Goal: Task Accomplishment & Management: Use online tool/utility

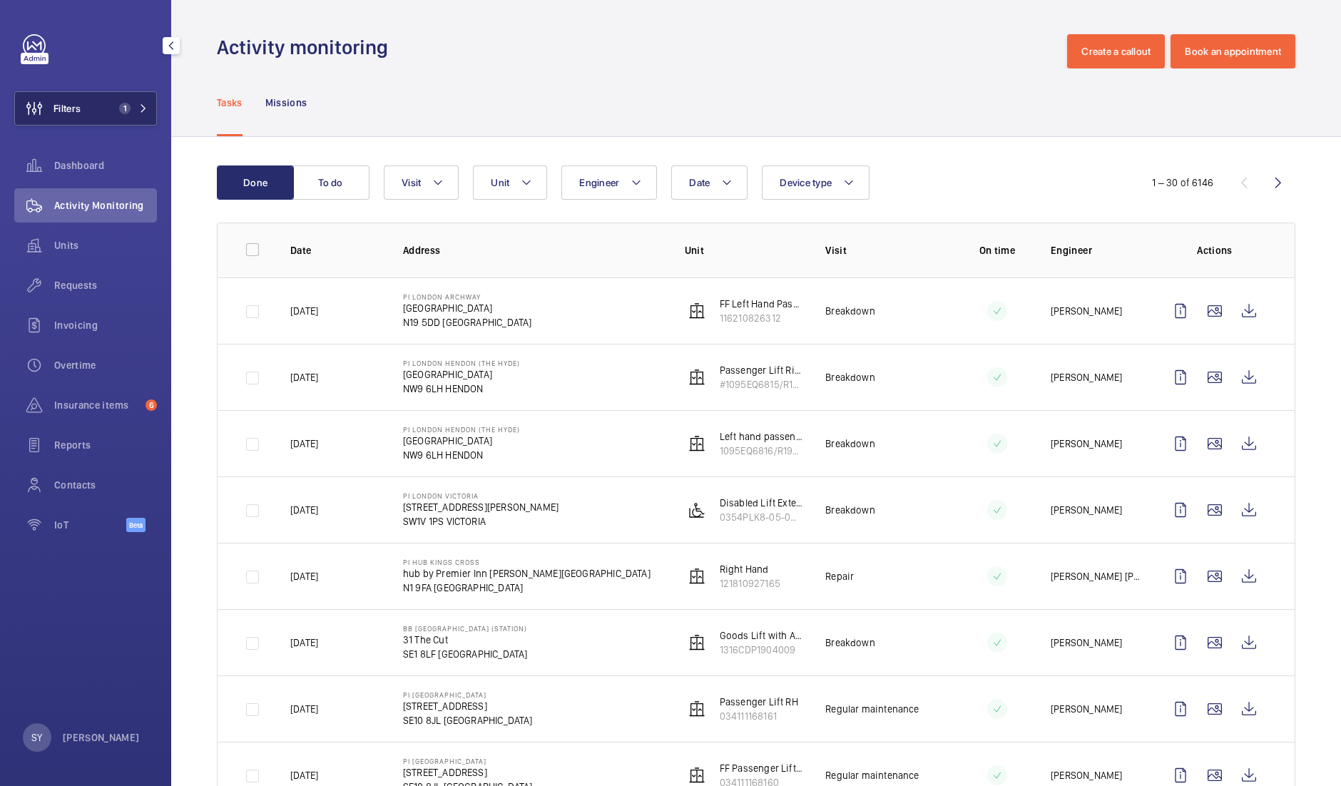
click at [104, 106] on button "Filters 1" at bounding box center [85, 108] width 143 height 34
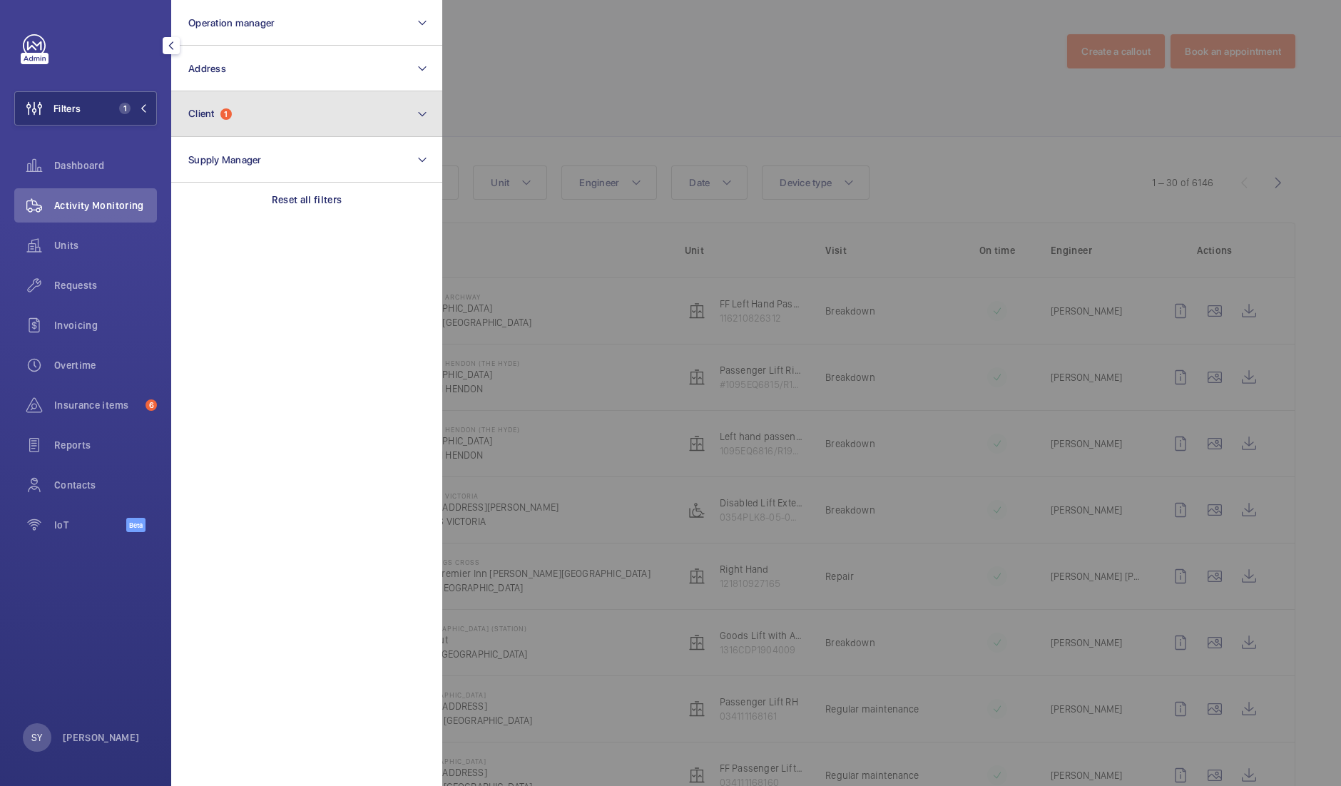
click at [256, 112] on button "Client 1" at bounding box center [306, 114] width 271 height 46
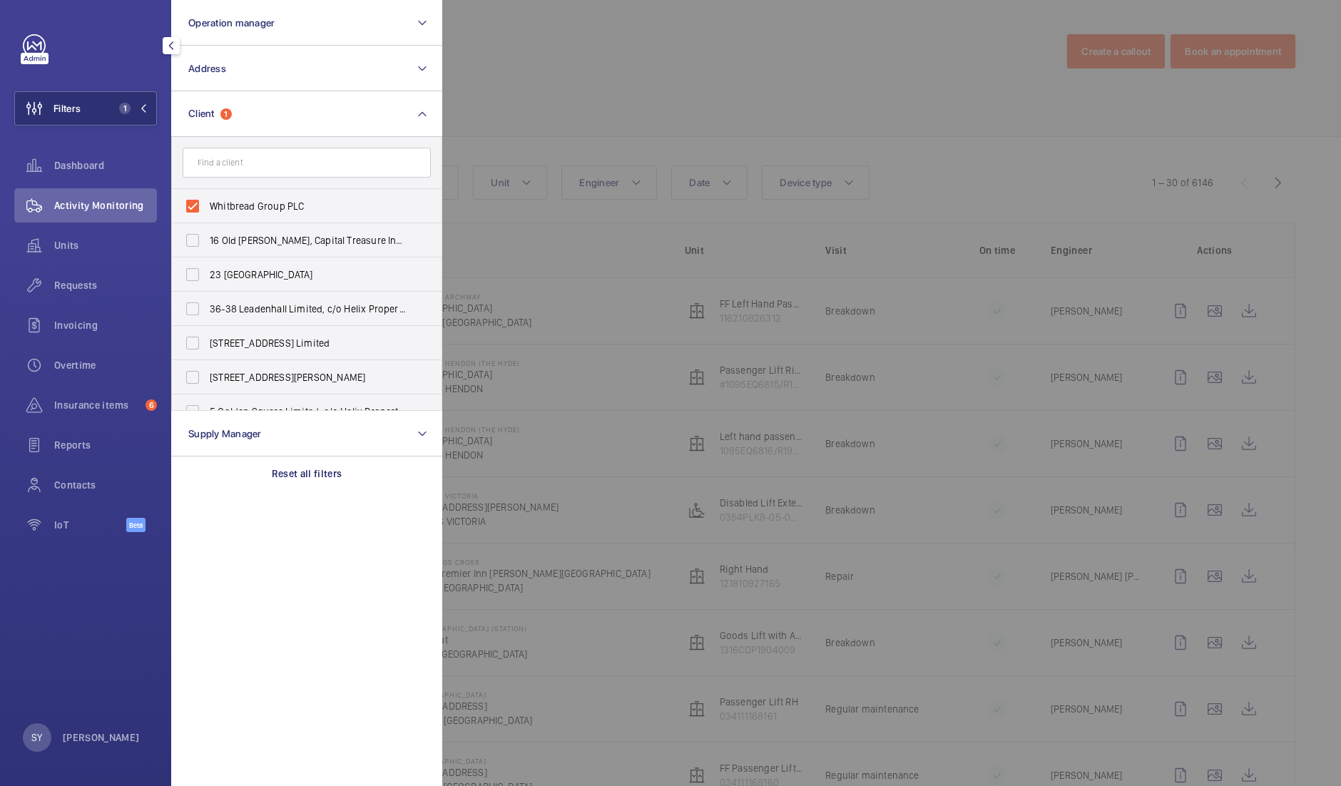
click at [266, 207] on span "Whitbread Group PLC" at bounding box center [308, 206] width 196 height 14
click at [207, 207] on input "Whitbread Group PLC" at bounding box center [192, 206] width 29 height 29
checkbox input "false"
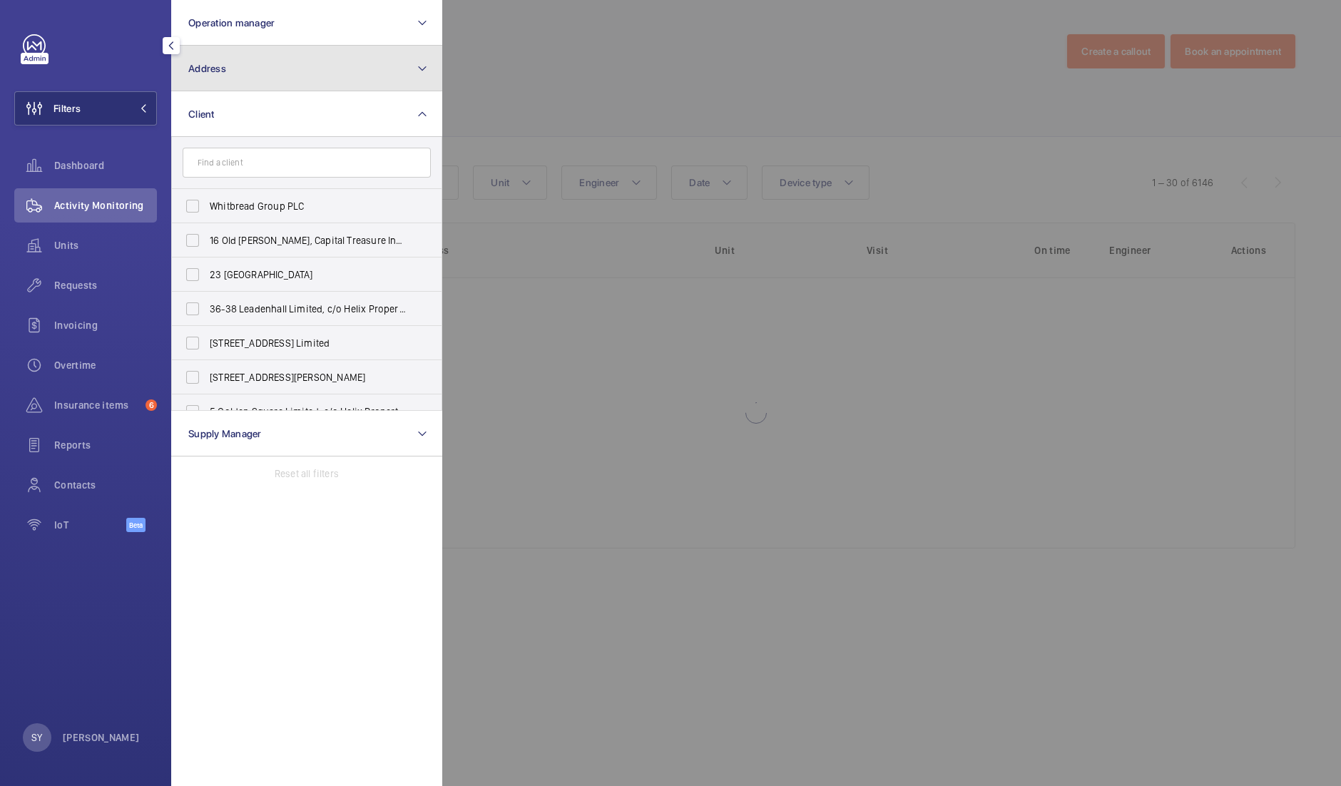
click at [250, 75] on button "Address" at bounding box center [306, 69] width 271 height 46
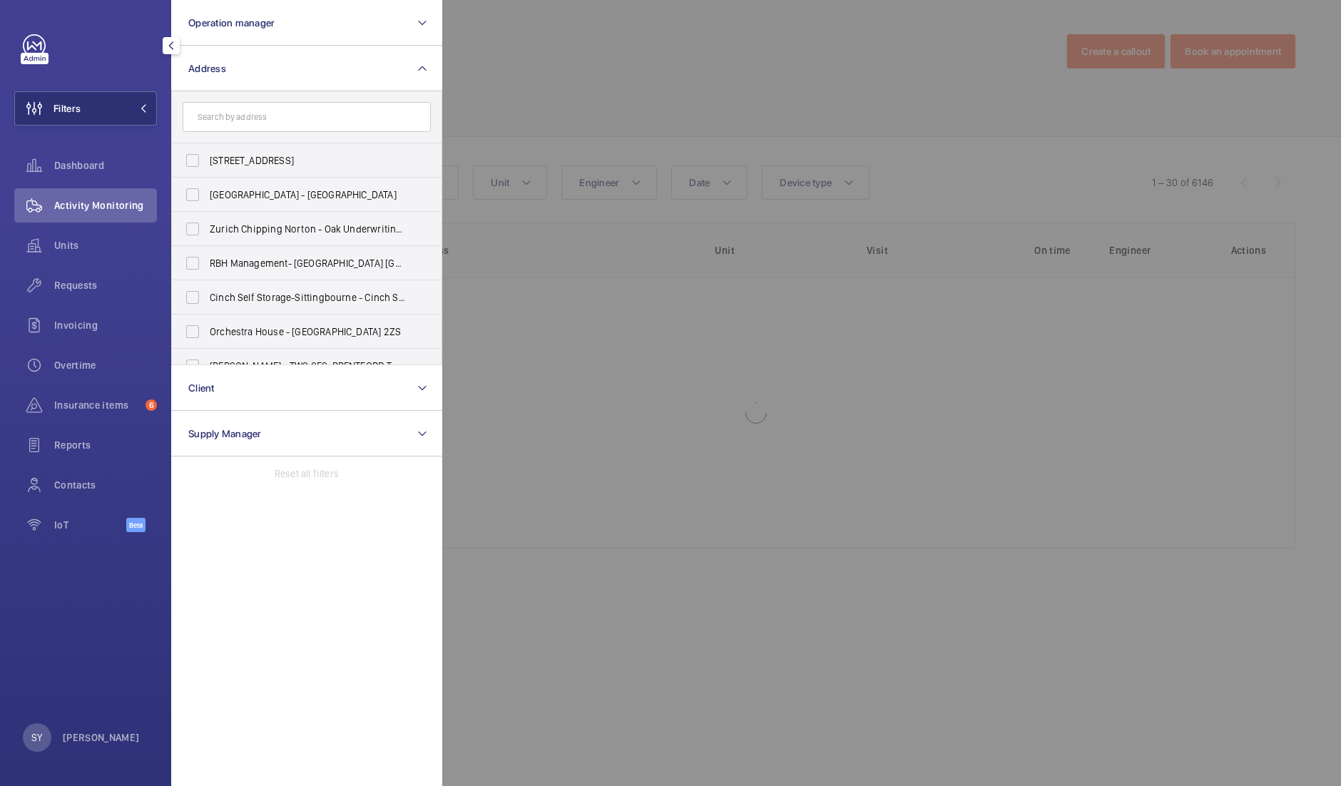
click at [272, 127] on input "text" at bounding box center [307, 117] width 248 height 30
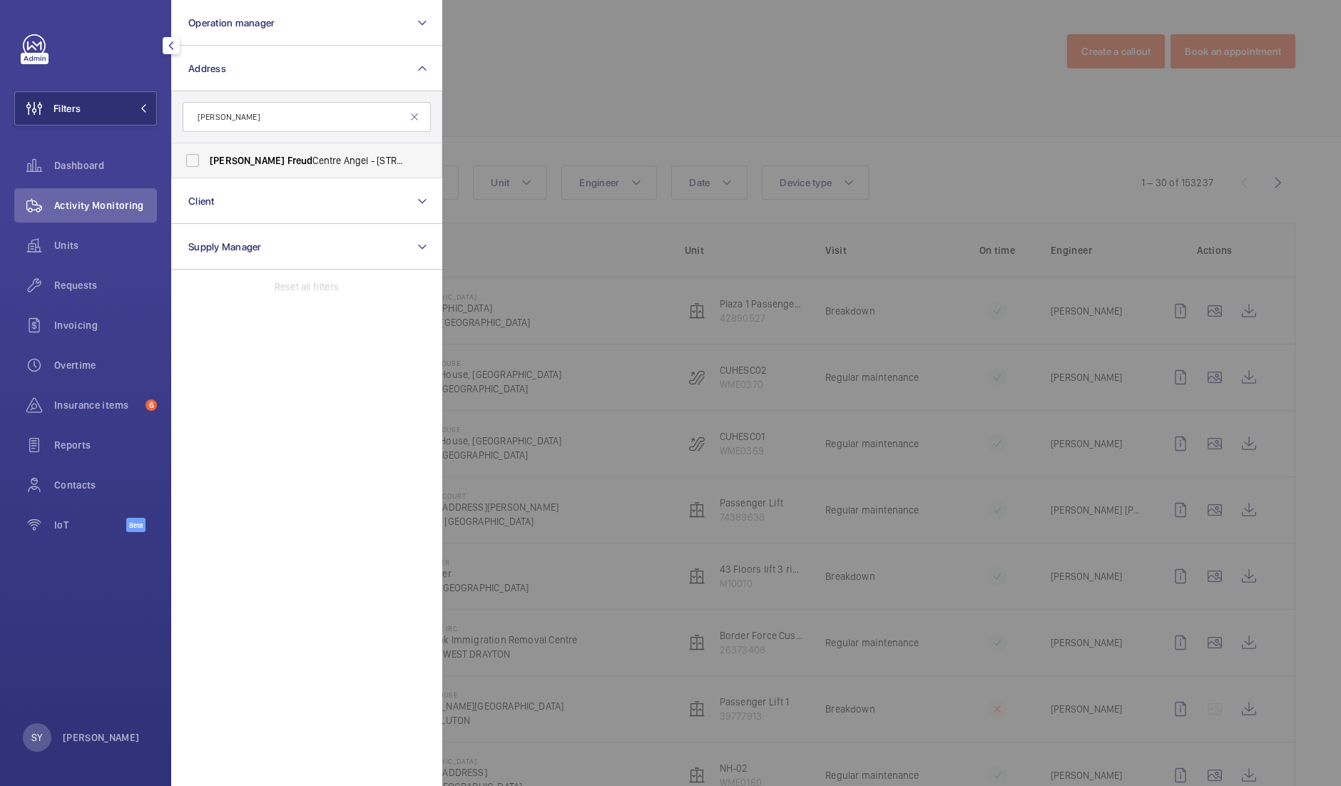
type input "[PERSON_NAME]"
click at [288, 165] on span "[PERSON_NAME][GEOGRAPHIC_DATA] Angel - [STREET_ADDRESS][PERSON_NAME]" at bounding box center [308, 160] width 196 height 14
click at [207, 165] on input "[PERSON_NAME][GEOGRAPHIC_DATA] Angel - [STREET_ADDRESS][PERSON_NAME]" at bounding box center [192, 160] width 29 height 29
checkbox input "true"
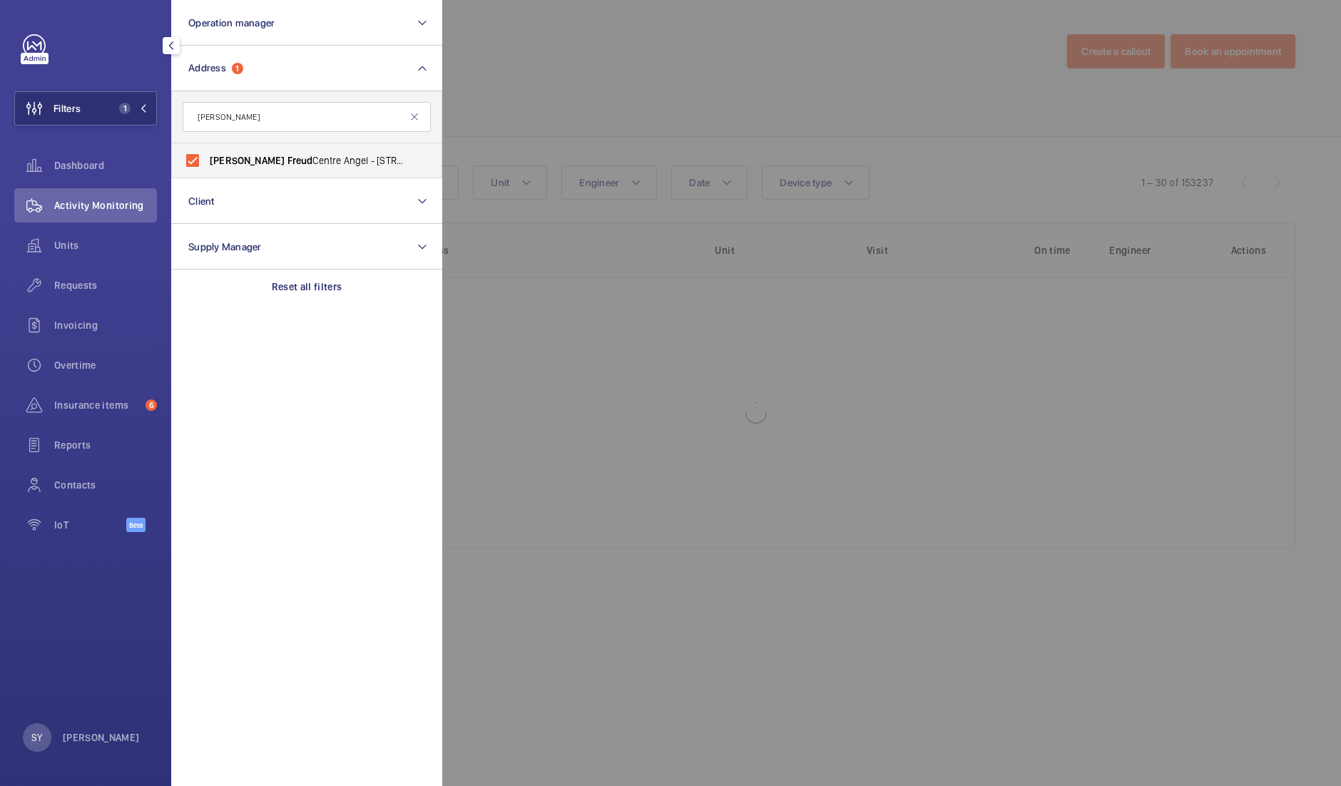
click at [564, 106] on div at bounding box center [1112, 393] width 1341 height 786
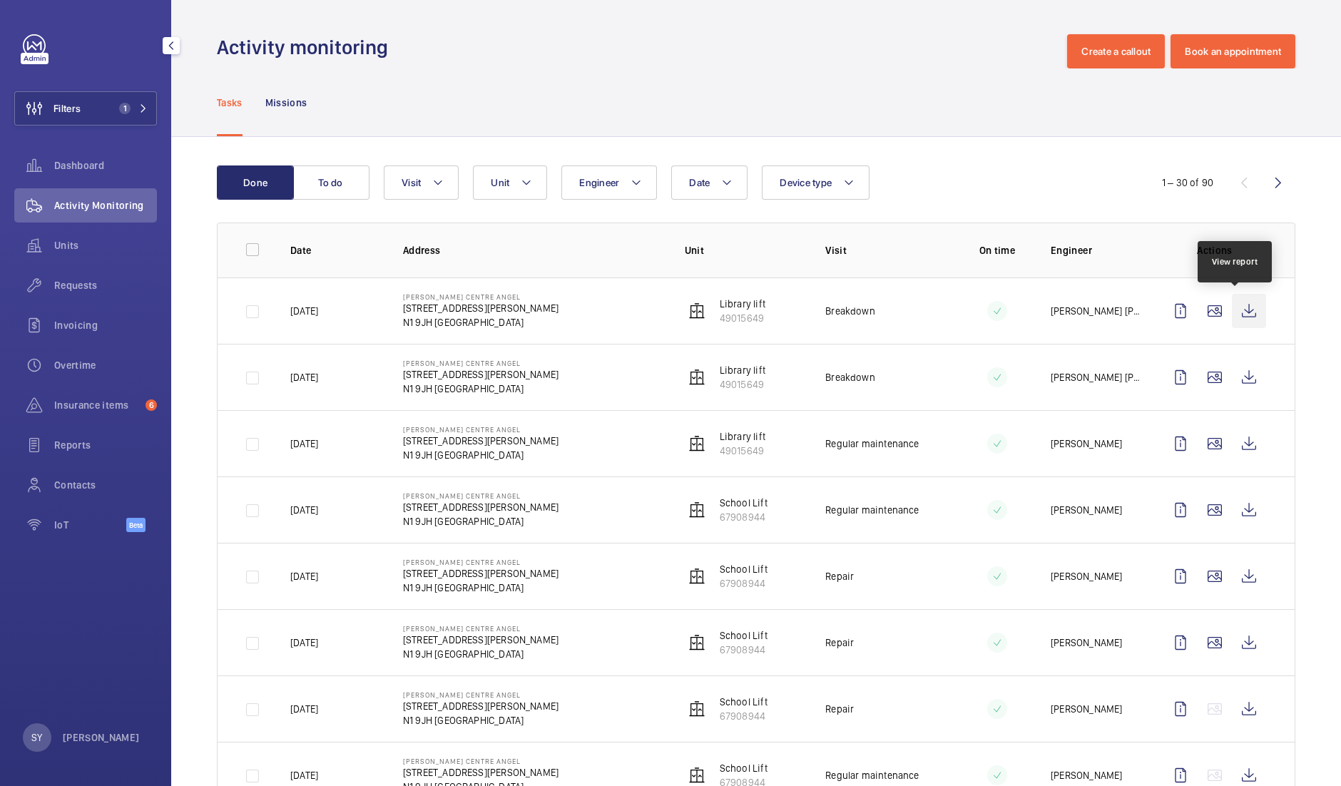
click at [1238, 310] on wm-front-icon-button at bounding box center [1249, 311] width 34 height 34
click at [1245, 376] on wm-front-icon-button at bounding box center [1249, 377] width 34 height 34
click at [115, 103] on span "1" at bounding box center [121, 108] width 17 height 11
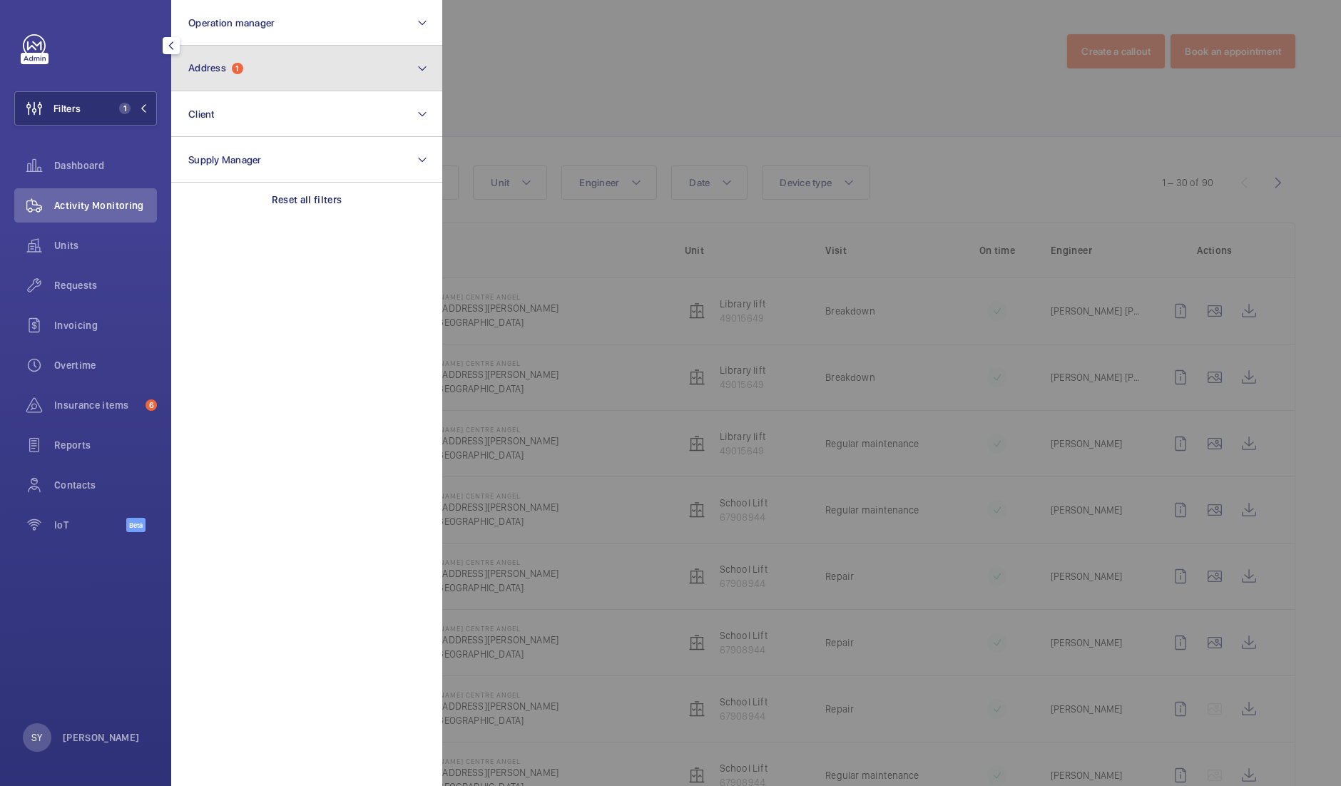
click at [310, 90] on button "Address 1" at bounding box center [306, 69] width 271 height 46
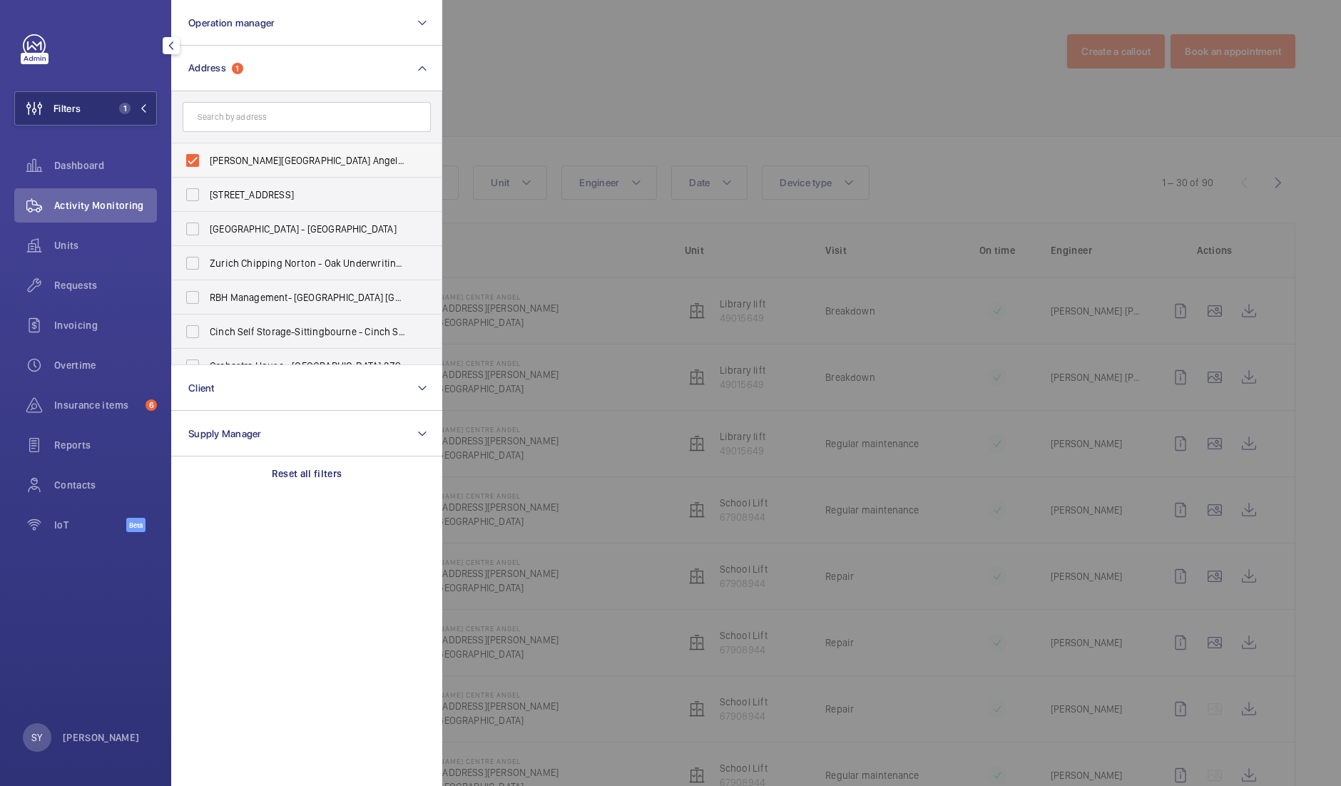
click at [248, 158] on span "[PERSON_NAME][GEOGRAPHIC_DATA] Angel - [STREET_ADDRESS][PERSON_NAME]" at bounding box center [308, 160] width 196 height 14
click at [207, 158] on input "[PERSON_NAME][GEOGRAPHIC_DATA] Angel - [STREET_ADDRESS][PERSON_NAME]" at bounding box center [192, 160] width 29 height 29
checkbox input "false"
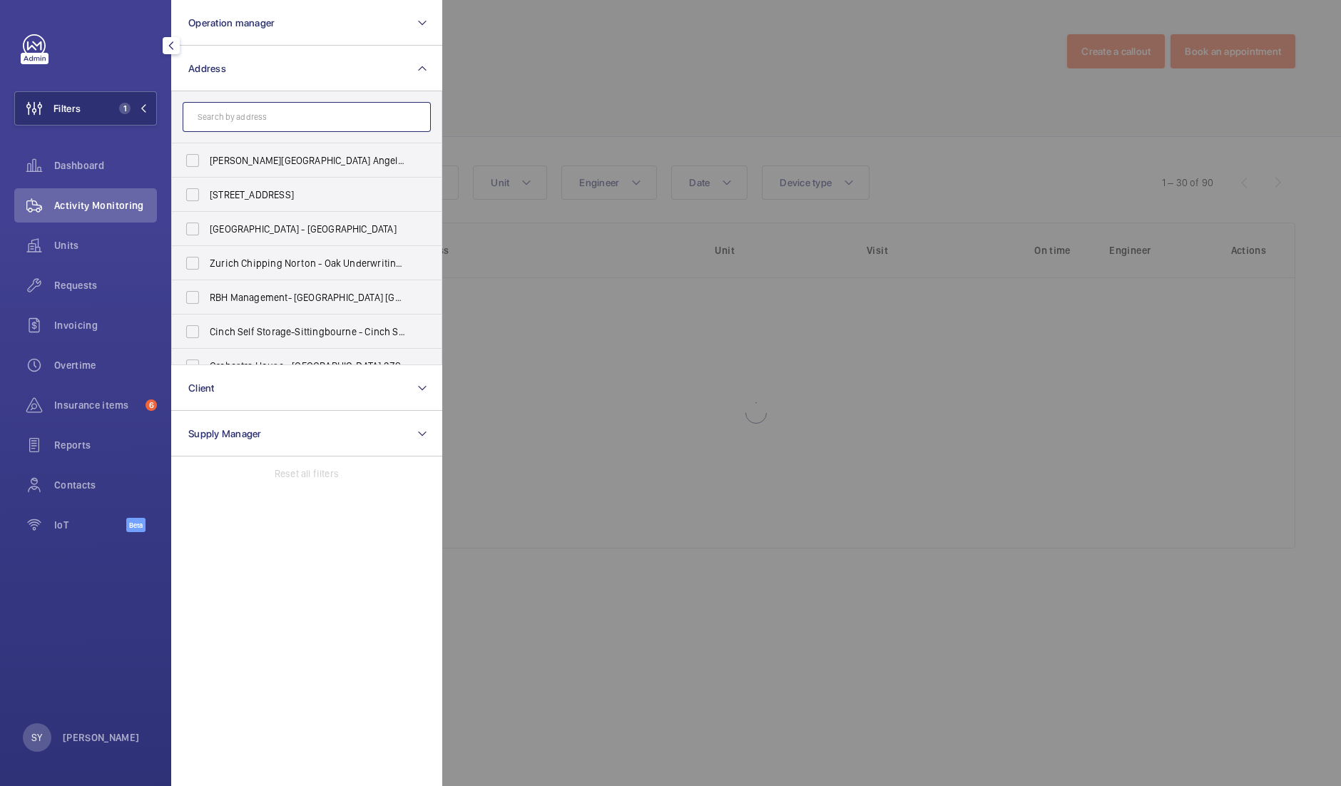
click at [241, 121] on input "text" at bounding box center [307, 117] width 248 height 30
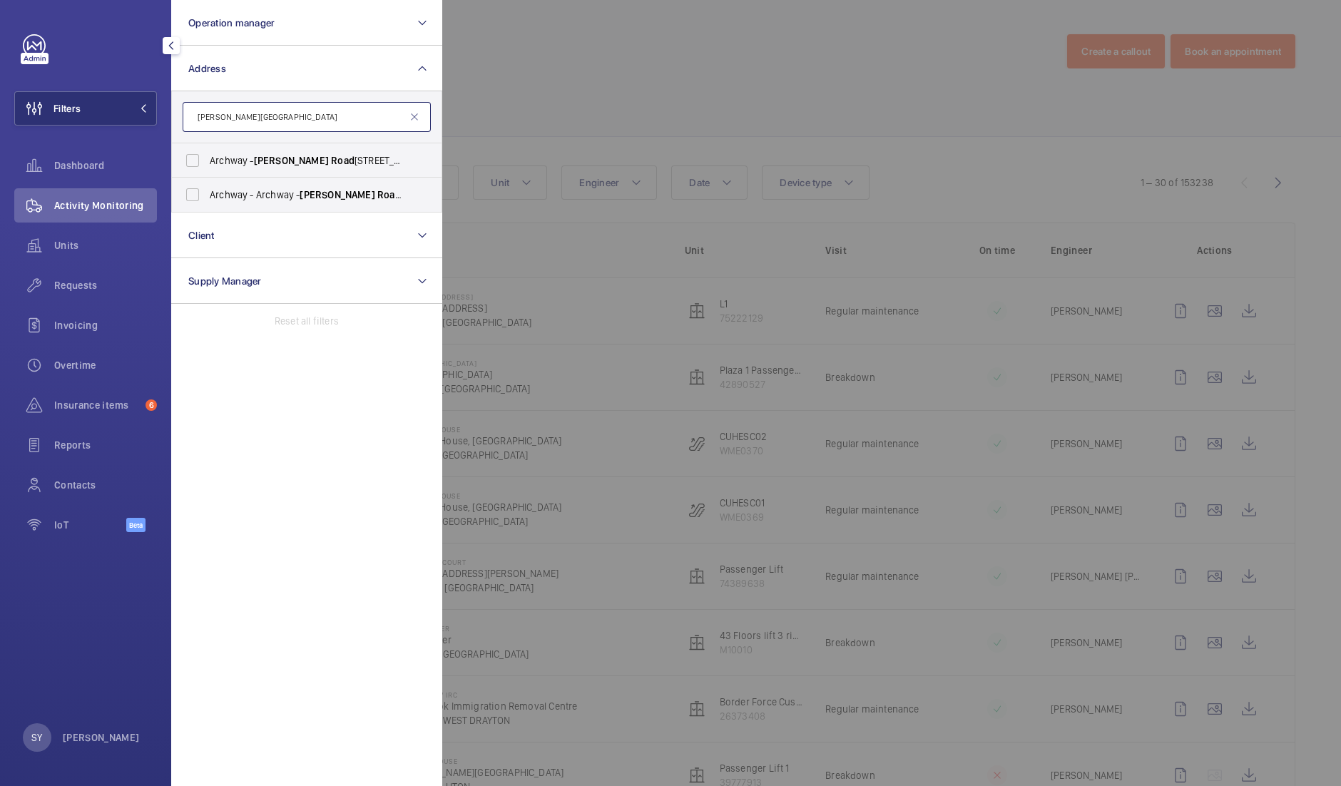
type input "[PERSON_NAME][GEOGRAPHIC_DATA]"
click at [377, 198] on span "Road" at bounding box center [389, 194] width 24 height 11
click at [207, 198] on input "[STREET_ADDRESS][PERSON_NAME]" at bounding box center [192, 194] width 29 height 29
checkbox input "true"
click at [560, 119] on div at bounding box center [1112, 393] width 1341 height 786
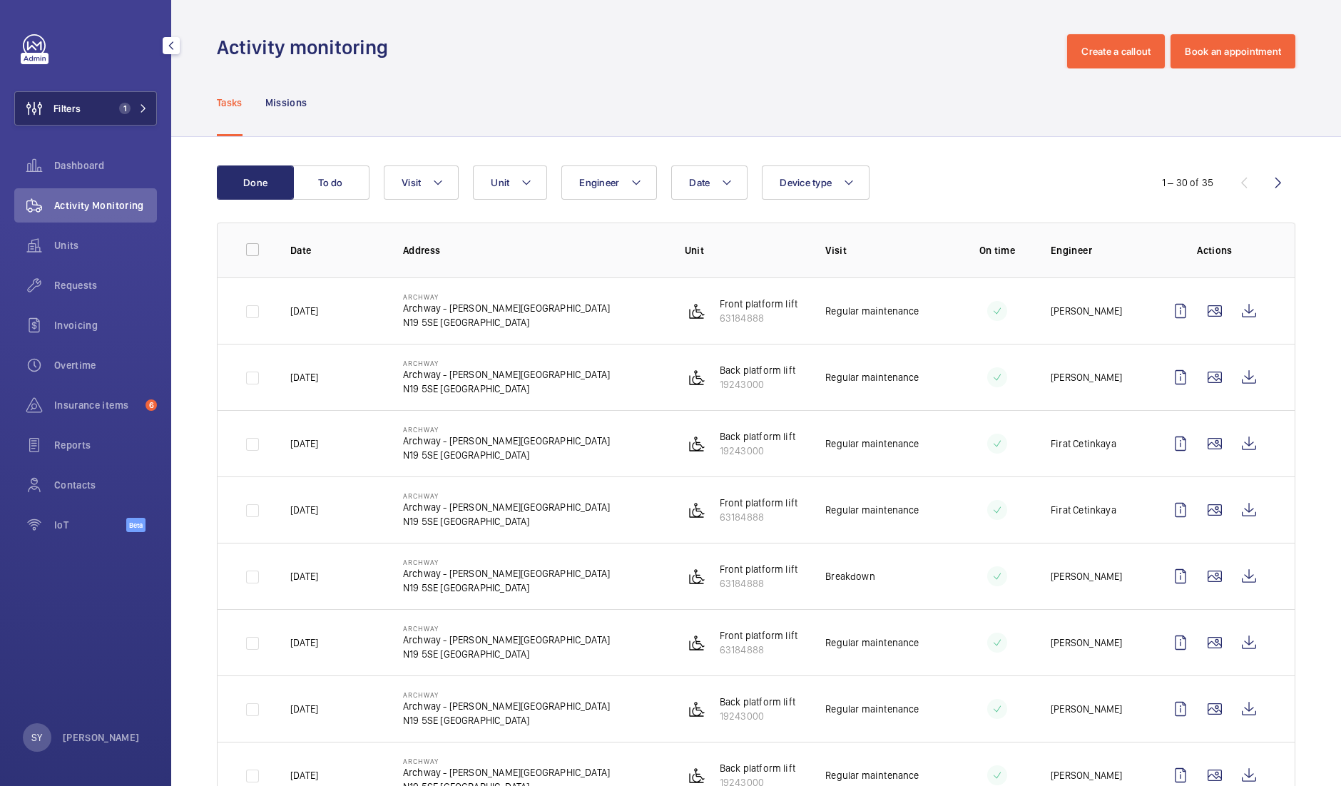
click at [118, 107] on span "1" at bounding box center [121, 108] width 17 height 11
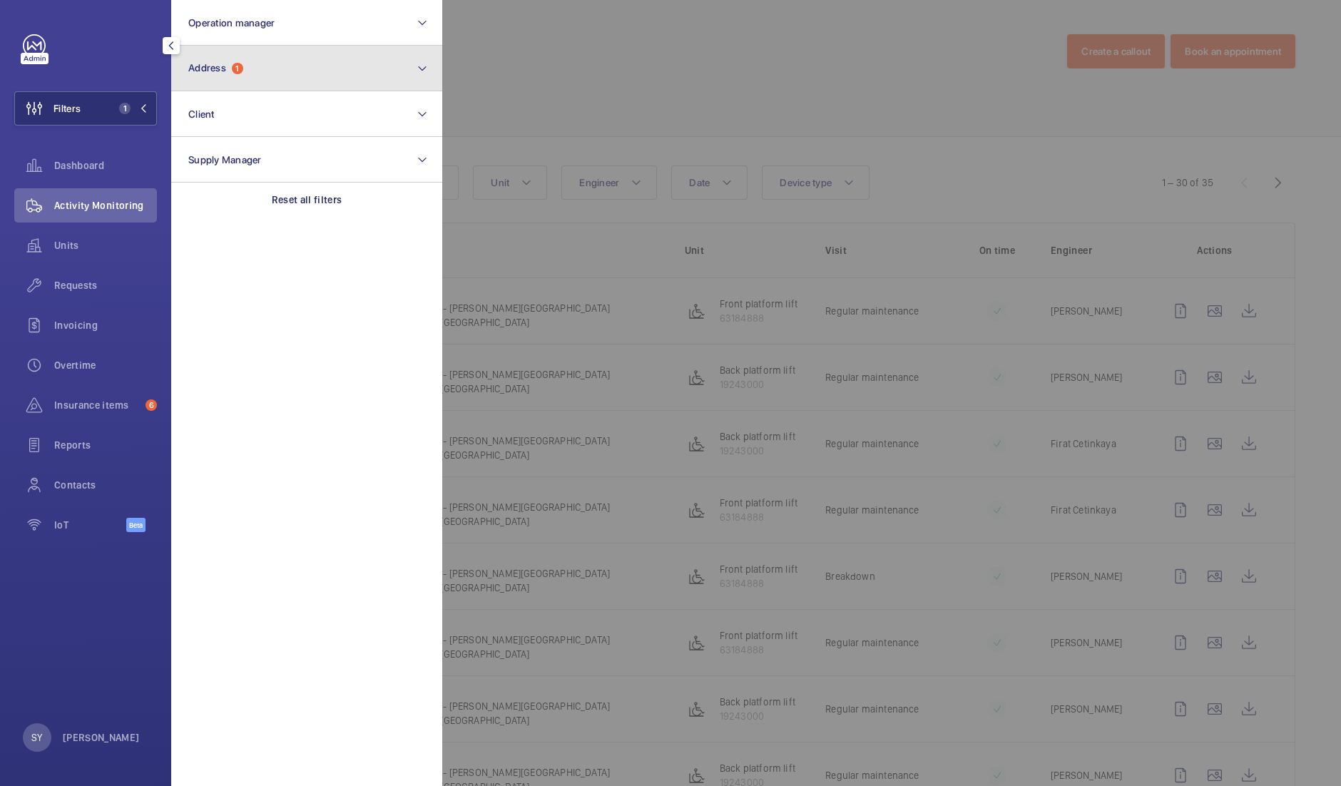
click at [274, 70] on button "Address 1" at bounding box center [306, 69] width 271 height 46
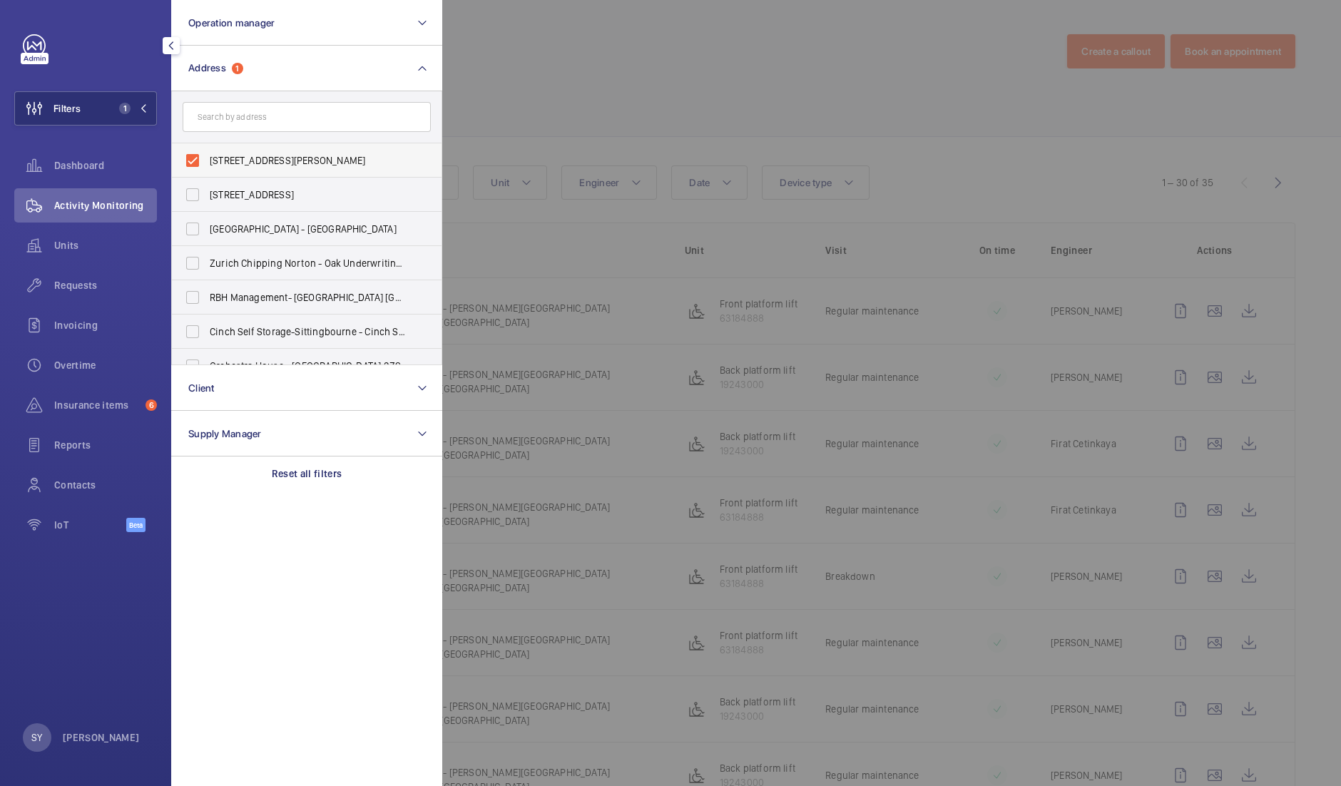
click at [308, 161] on span "[STREET_ADDRESS][PERSON_NAME]" at bounding box center [308, 160] width 196 height 14
click at [207, 161] on input "[STREET_ADDRESS][PERSON_NAME]" at bounding box center [192, 160] width 29 height 29
checkbox input "false"
click at [314, 120] on input "text" at bounding box center [307, 117] width 248 height 30
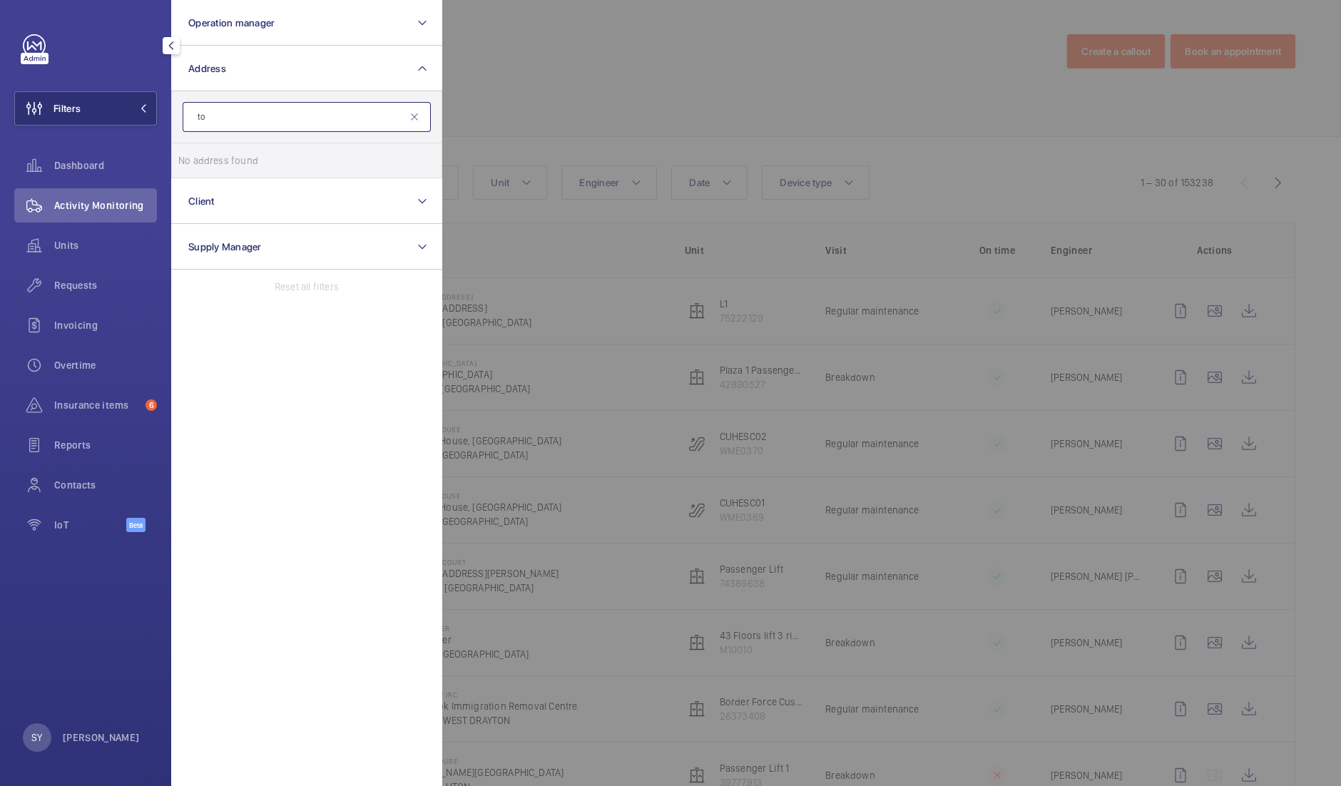
type input "t"
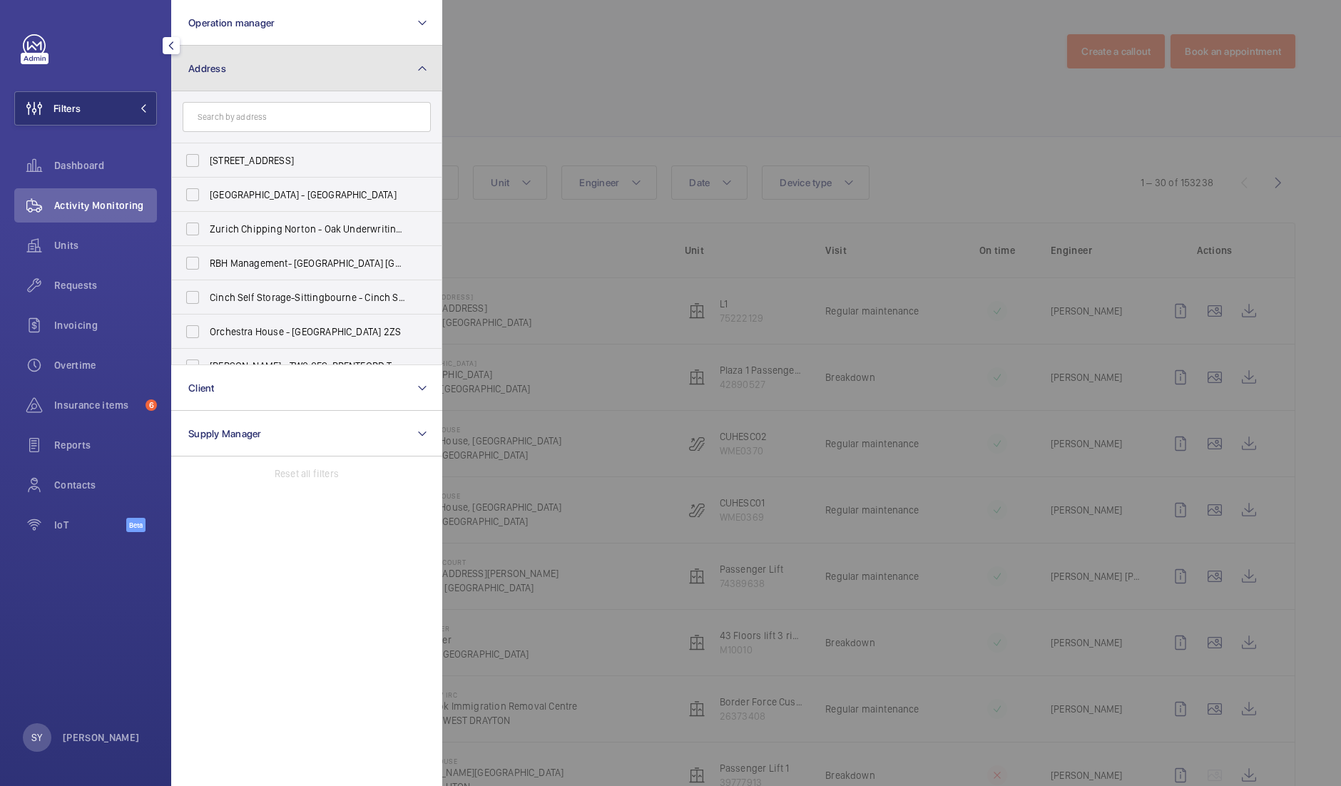
click at [421, 71] on mat-icon at bounding box center [422, 68] width 11 height 17
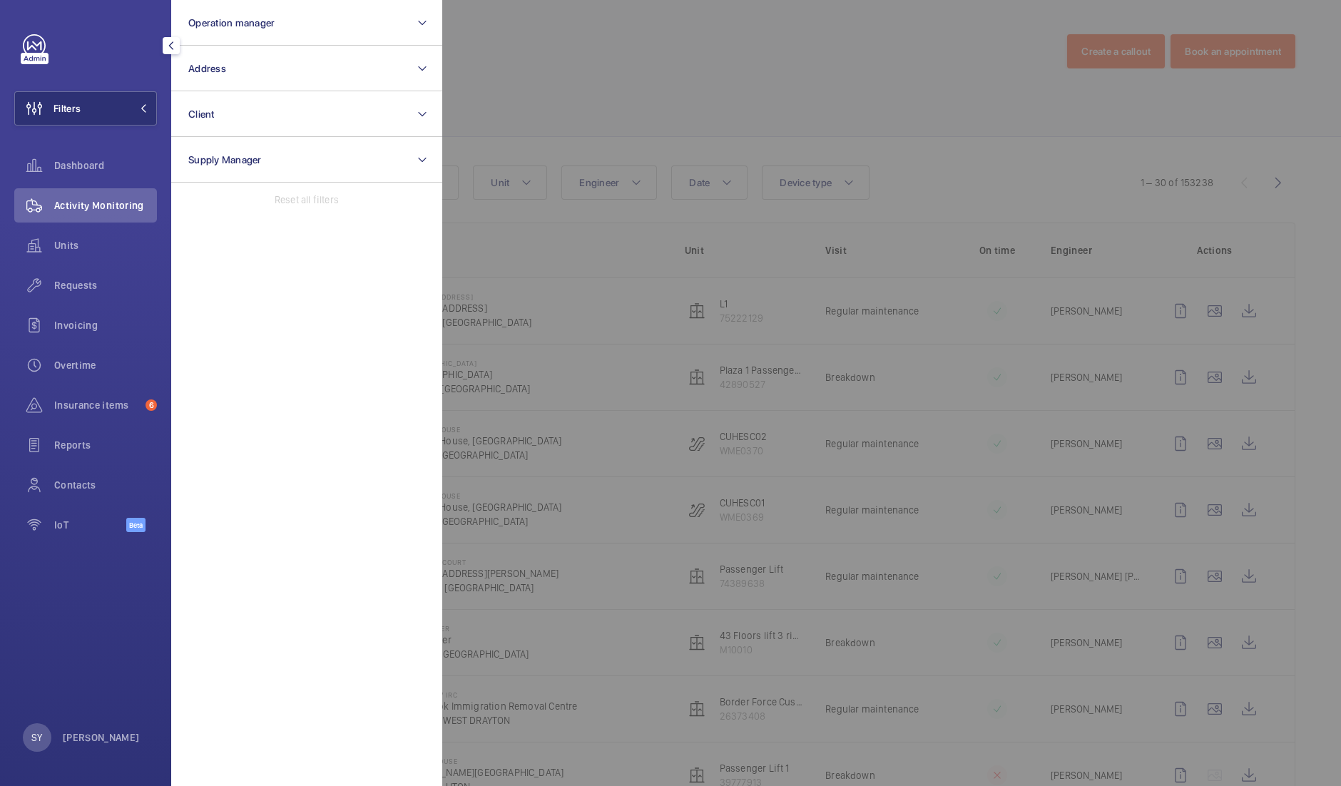
click at [517, 82] on div at bounding box center [1112, 393] width 1341 height 786
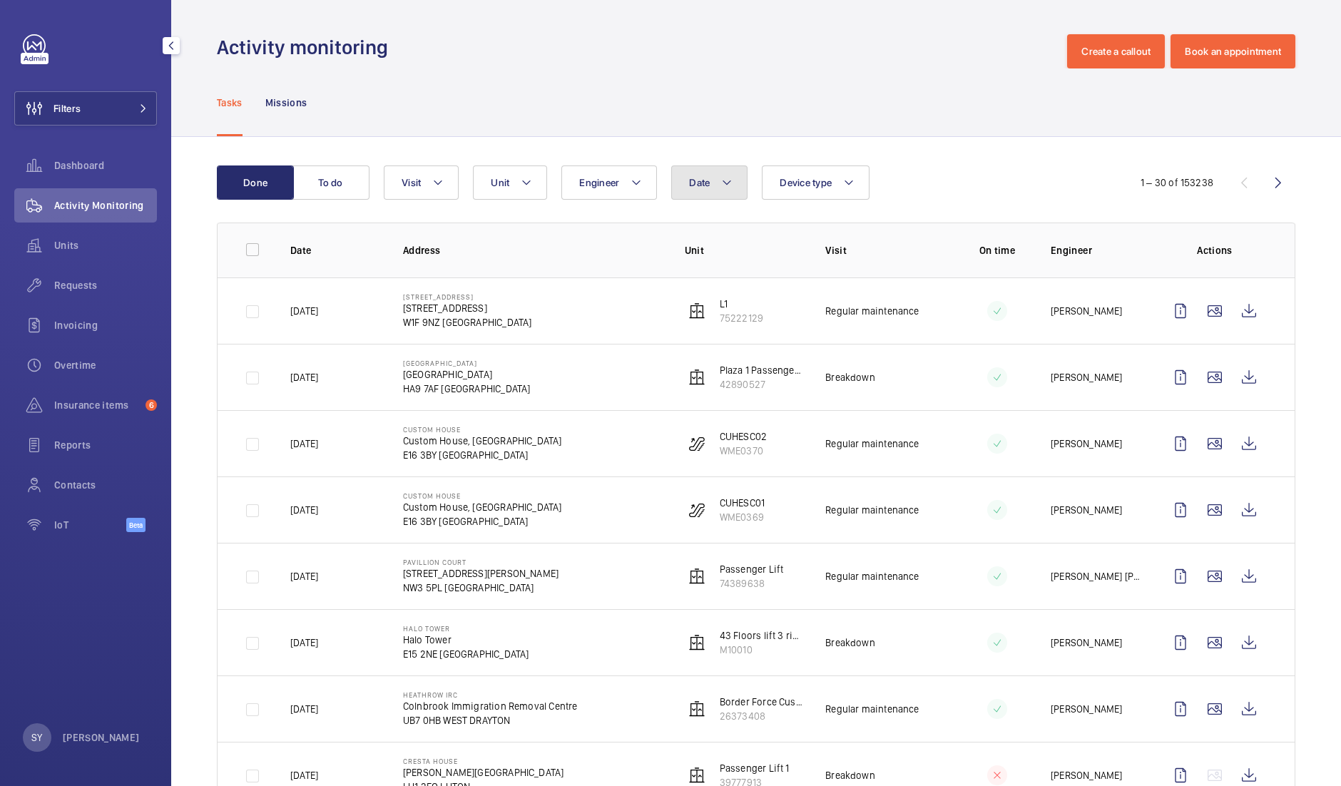
click at [699, 194] on button "Date" at bounding box center [709, 183] width 76 height 34
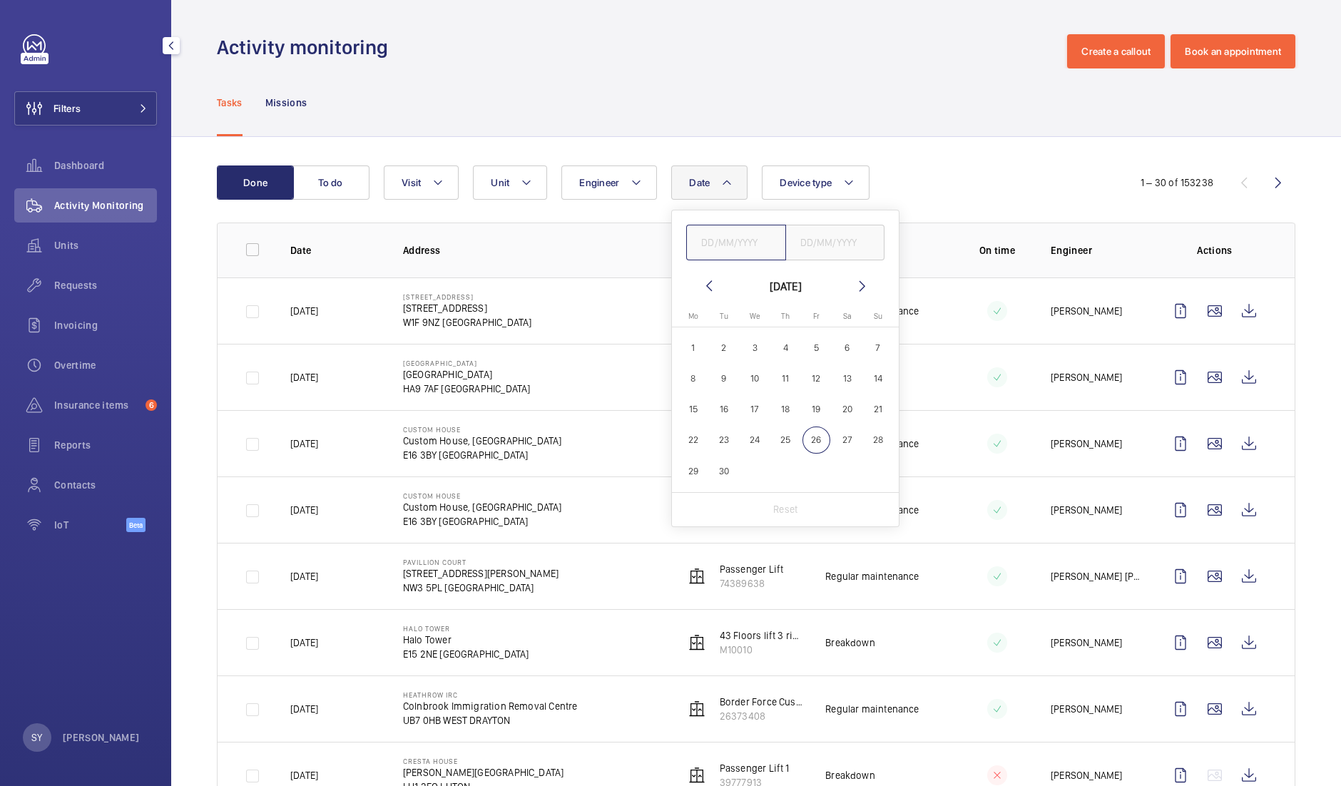
click at [733, 240] on input "text" at bounding box center [736, 243] width 100 height 36
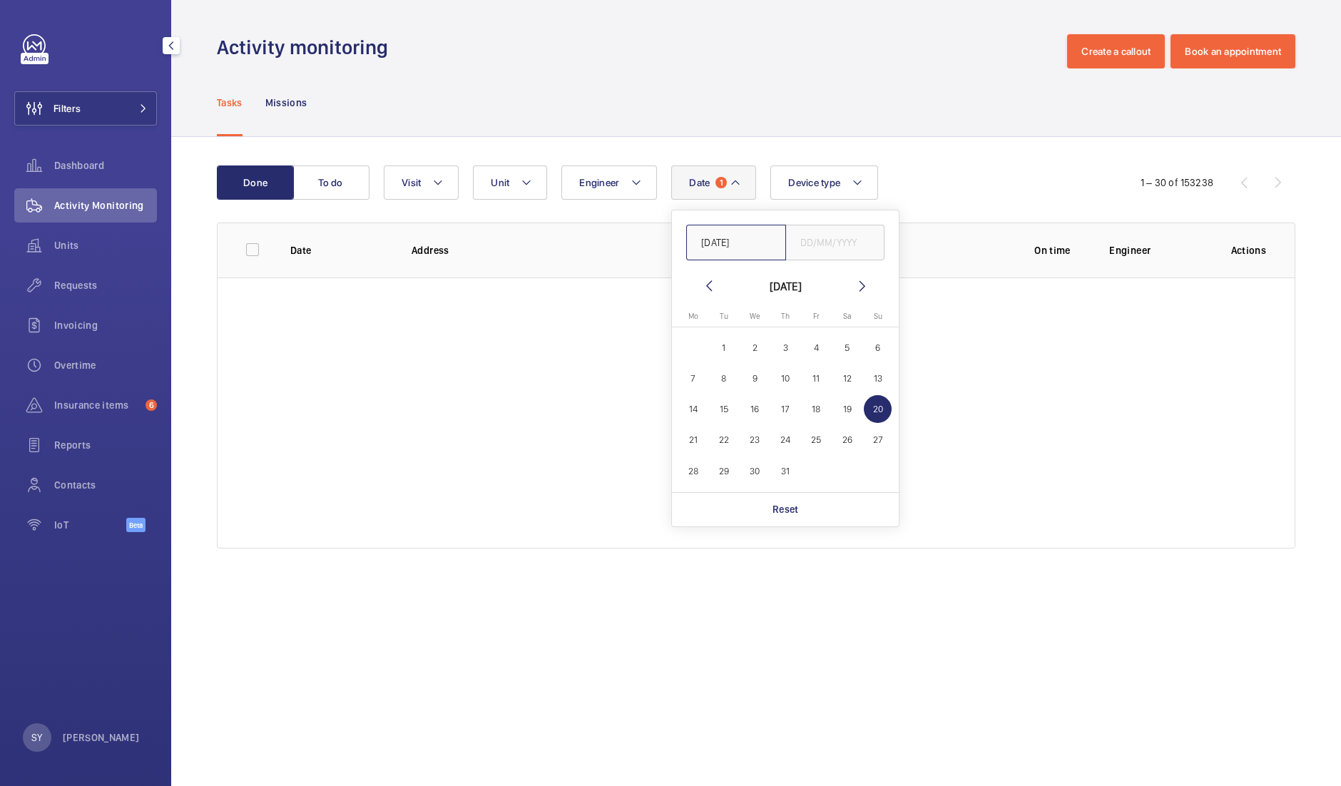
type input "[DATE]"
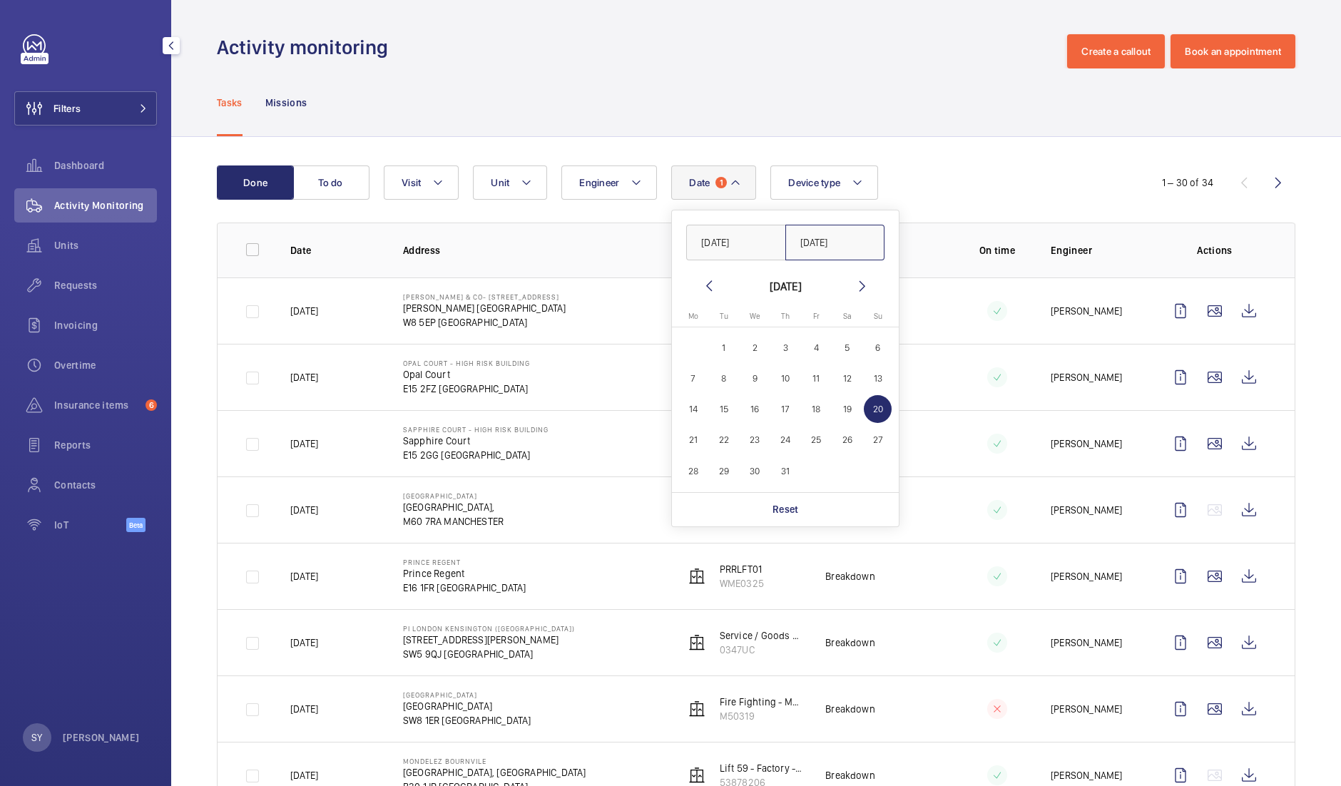
type input "[DATE]"
click at [997, 180] on div "Date 1 [DATE] [DATE] [DATE] [DATE] Mo [DATE] Tu [DATE] We [DATE] Th [DATE] Fr […" at bounding box center [754, 183] width 741 height 34
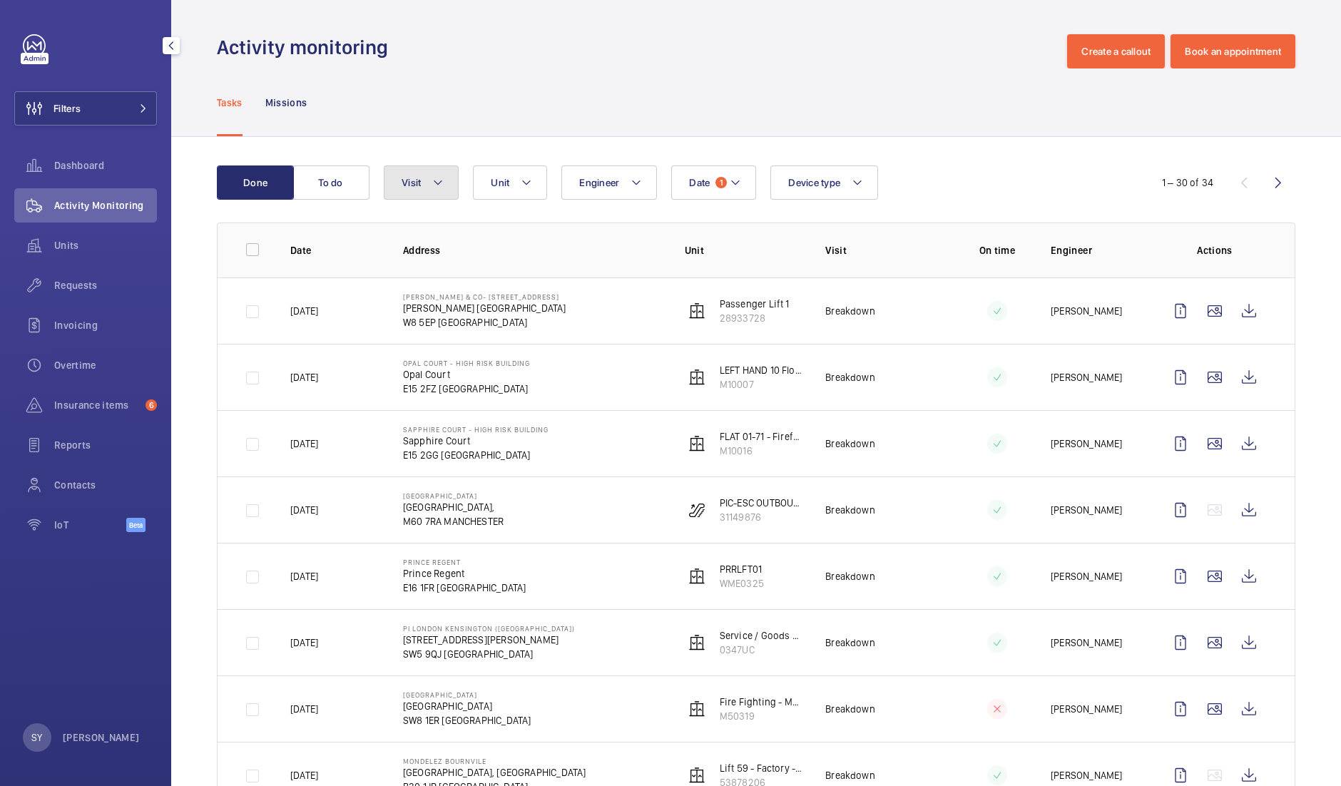
click at [435, 187] on mat-icon at bounding box center [437, 182] width 11 height 17
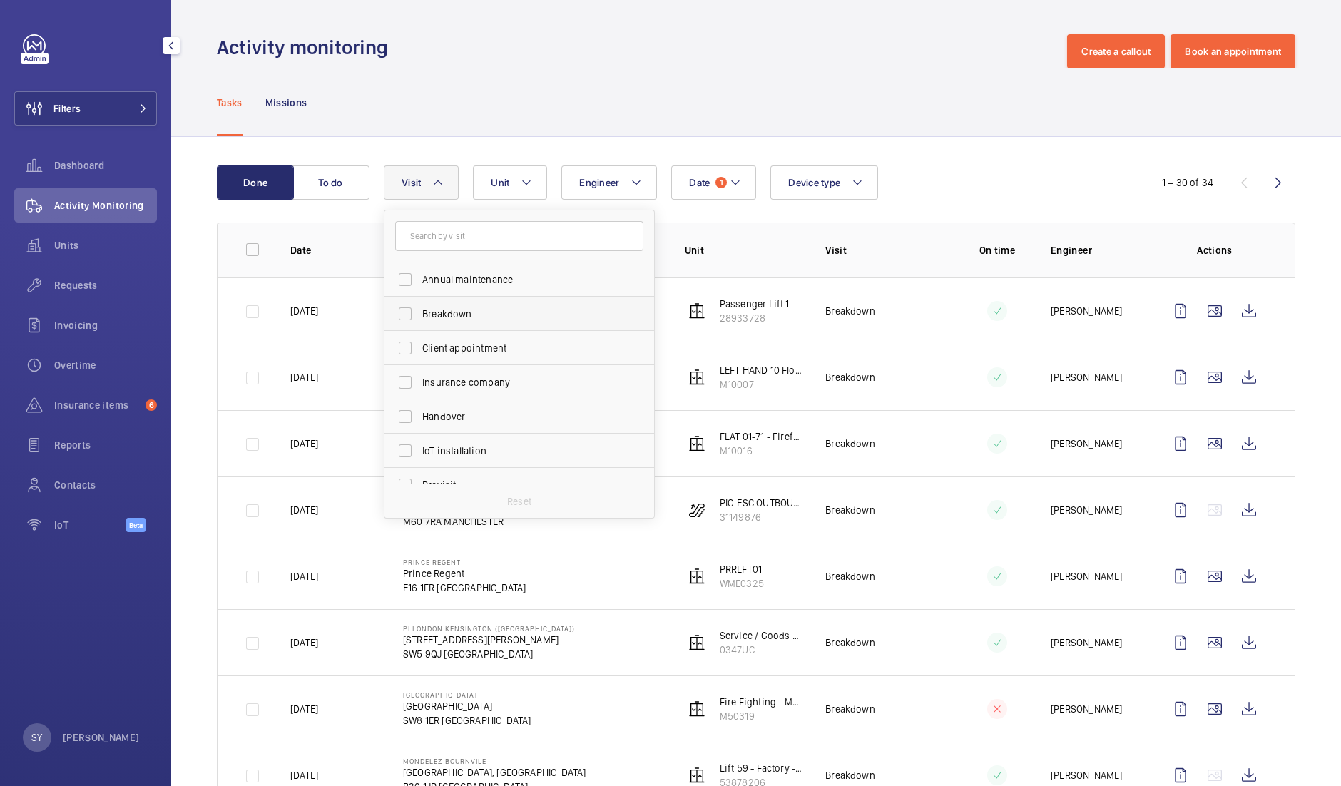
click at [471, 315] on span "Breakdown" at bounding box center [520, 314] width 196 height 14
click at [419, 315] on input "Breakdown" at bounding box center [405, 314] width 29 height 29
checkbox input "true"
click at [969, 170] on div "Date 1 Engineer Unit Device type Visit 1 Annual maintenance Breakdown Client ap…" at bounding box center [754, 183] width 741 height 34
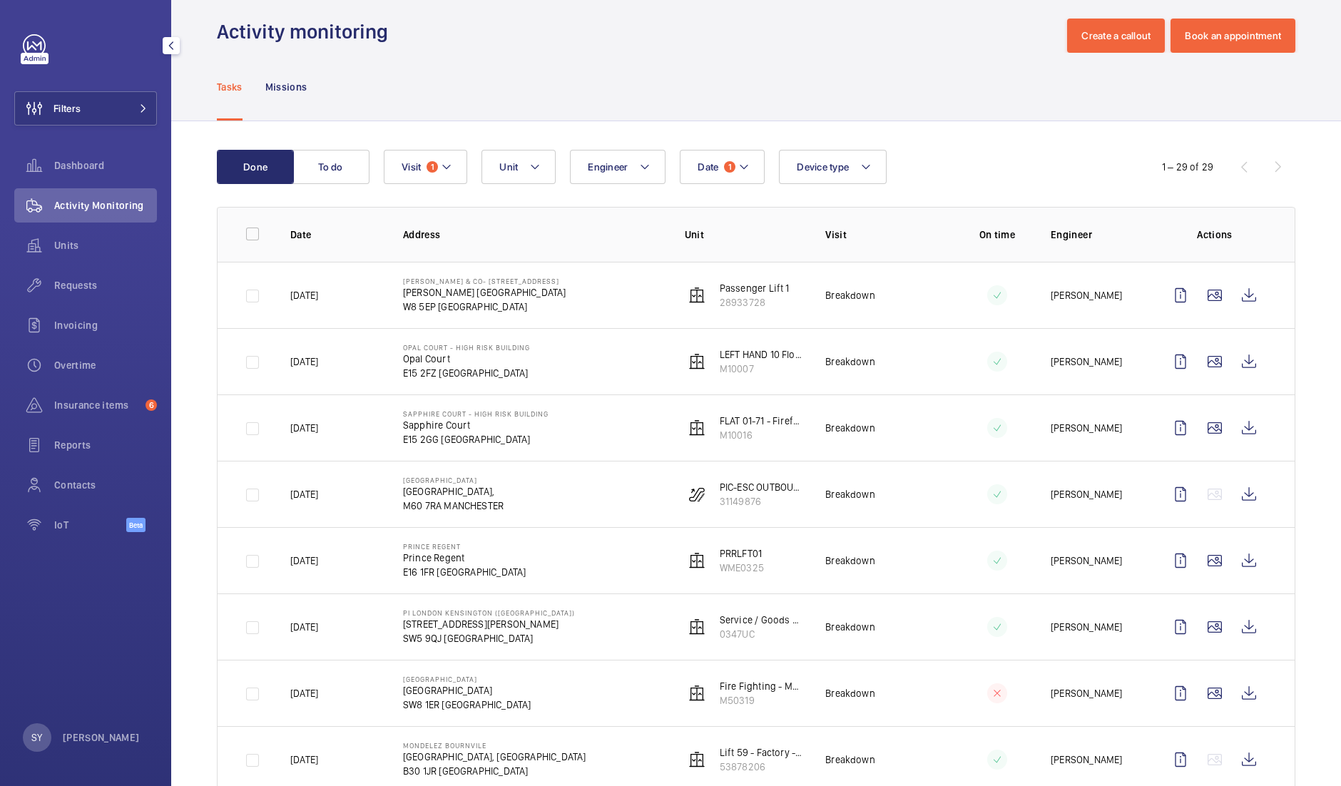
scroll to position [14, 0]
click at [435, 167] on span "1" at bounding box center [432, 168] width 11 height 11
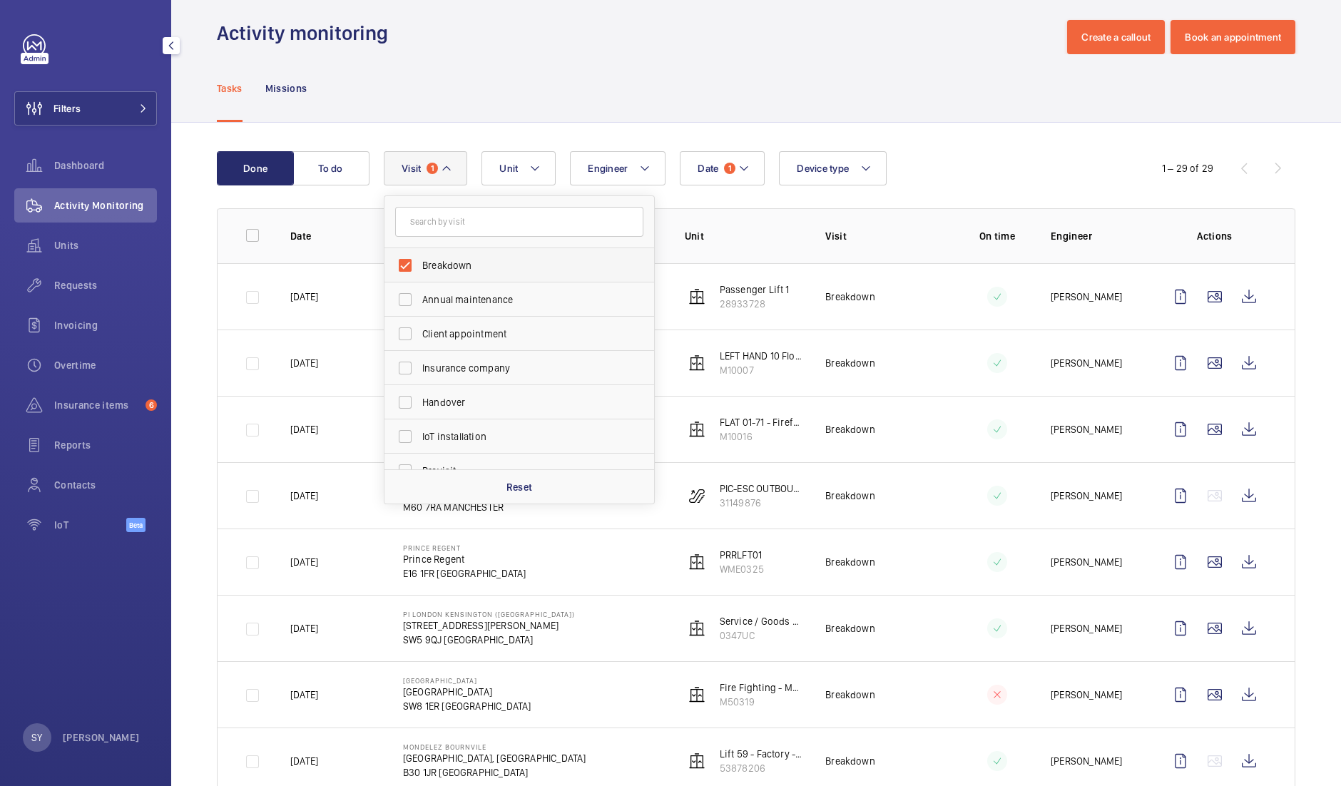
click at [455, 273] on label "Breakdown" at bounding box center [509, 265] width 248 height 34
click at [419, 273] on input "Breakdown" at bounding box center [405, 265] width 29 height 29
checkbox input "false"
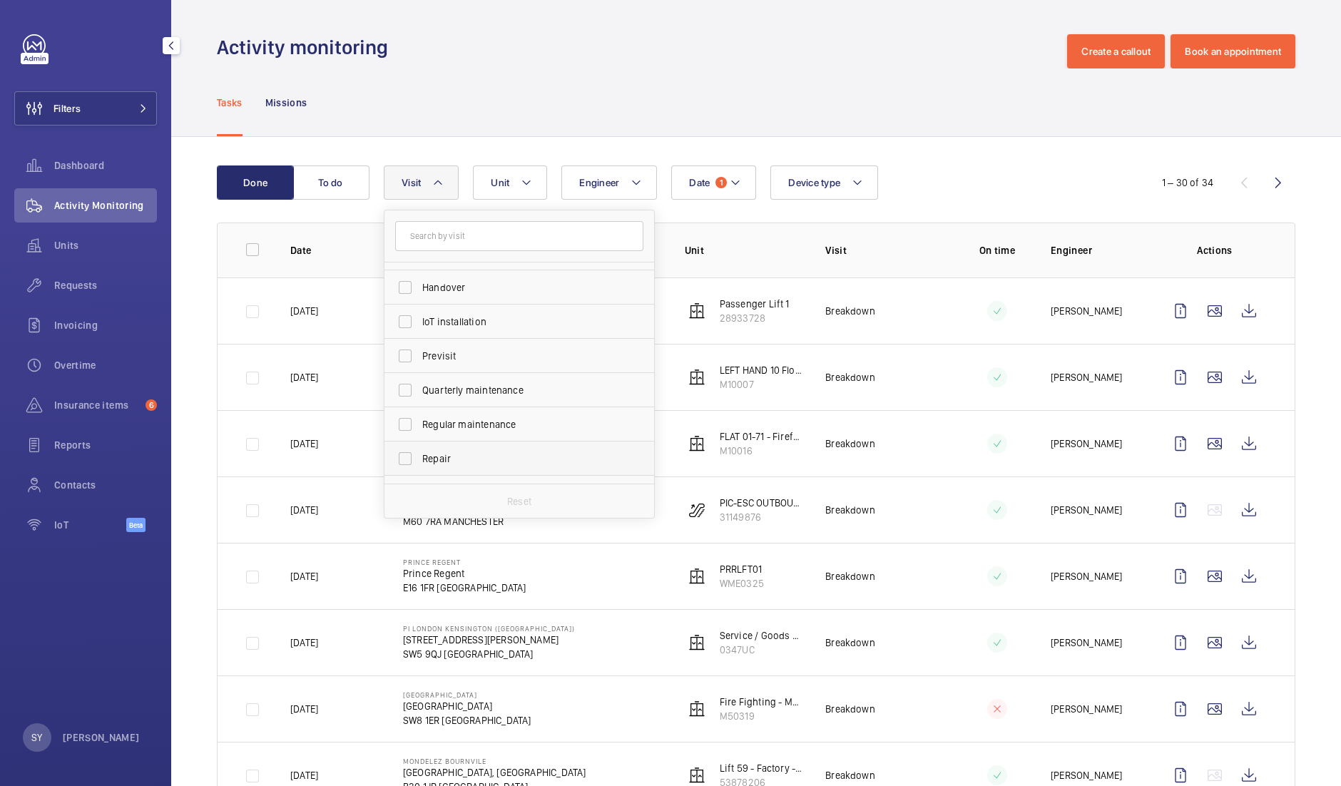
scroll to position [130, 0]
click at [443, 455] on span "Repair" at bounding box center [520, 458] width 196 height 14
click at [419, 455] on input "Repair" at bounding box center [405, 458] width 29 height 29
checkbox input "true"
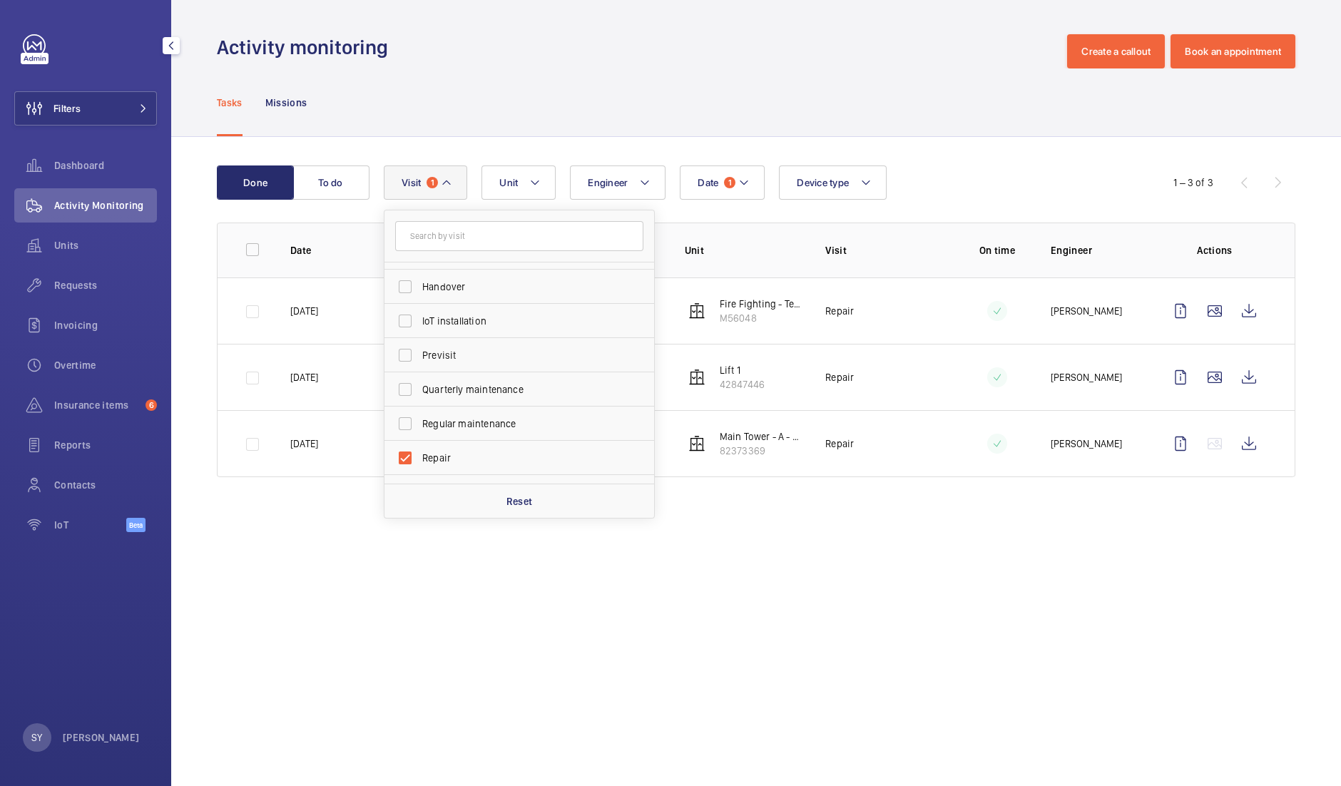
click at [977, 168] on div "Date 1 Engineer Unit Device type Visit 1 Breakdown Annual maintenance Client ap…" at bounding box center [754, 183] width 741 height 34
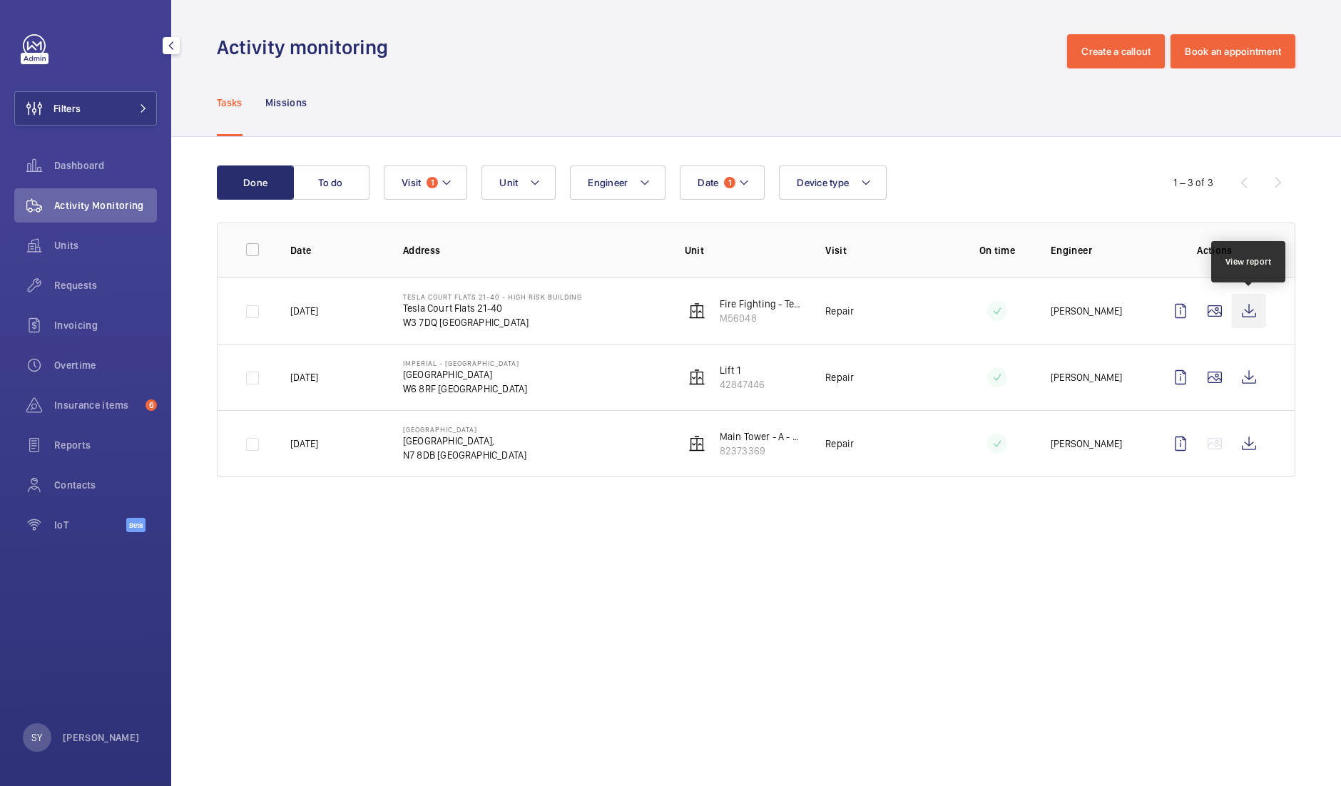
click at [1258, 310] on wm-front-icon-button at bounding box center [1249, 311] width 34 height 34
click at [1258, 370] on wm-front-icon-button at bounding box center [1249, 377] width 34 height 34
click at [1256, 451] on wm-front-icon-button at bounding box center [1249, 444] width 34 height 34
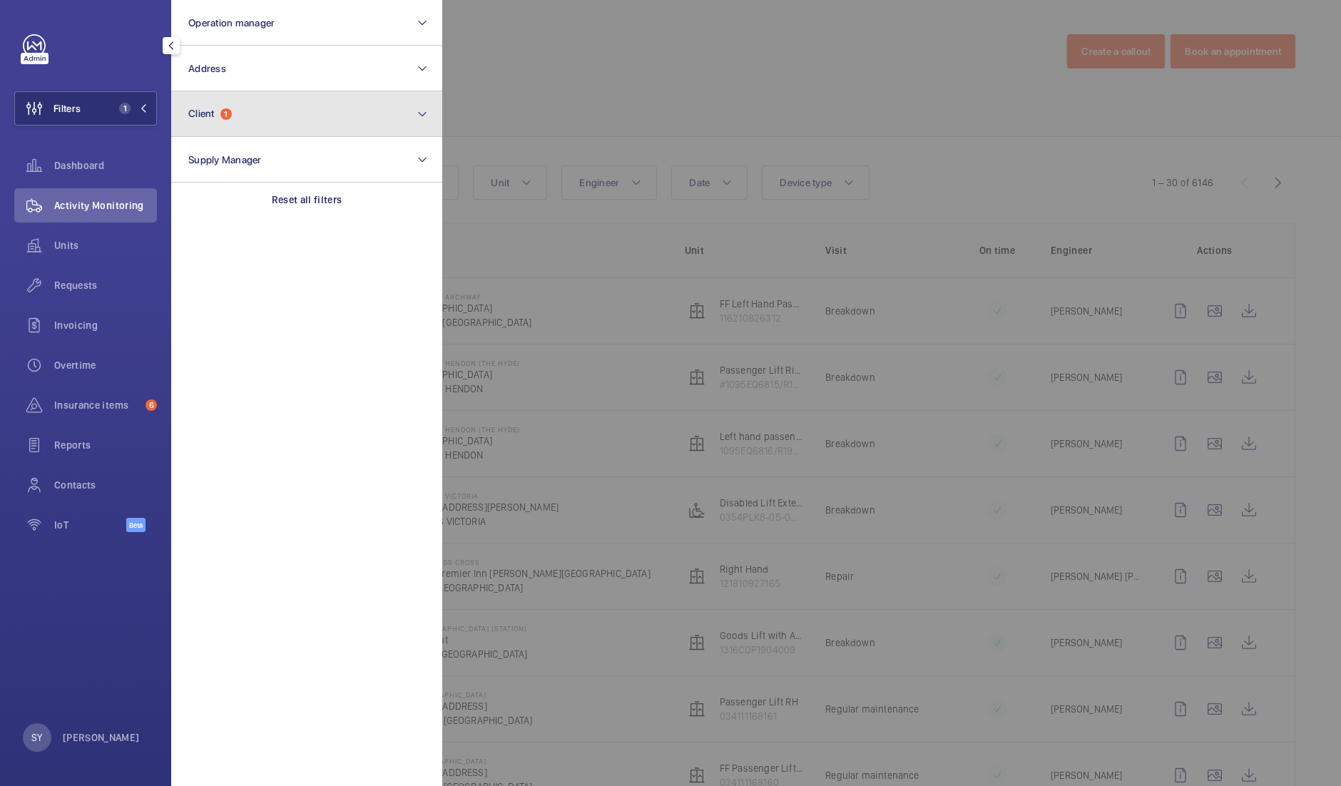
click at [264, 124] on button "Client 1" at bounding box center [306, 114] width 271 height 46
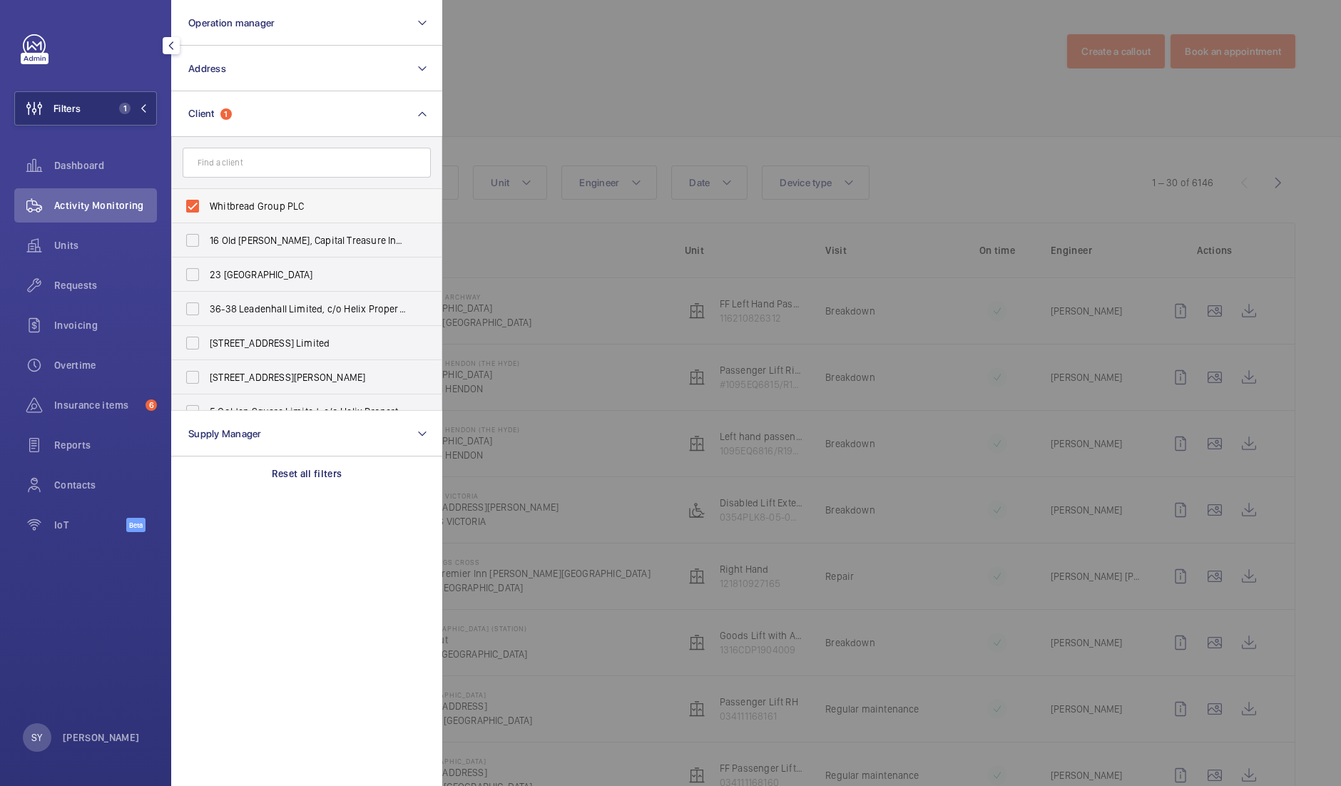
click at [268, 210] on span "Whitbread Group PLC" at bounding box center [308, 206] width 196 height 14
click at [207, 210] on input "Whitbread Group PLC" at bounding box center [192, 206] width 29 height 29
checkbox input "false"
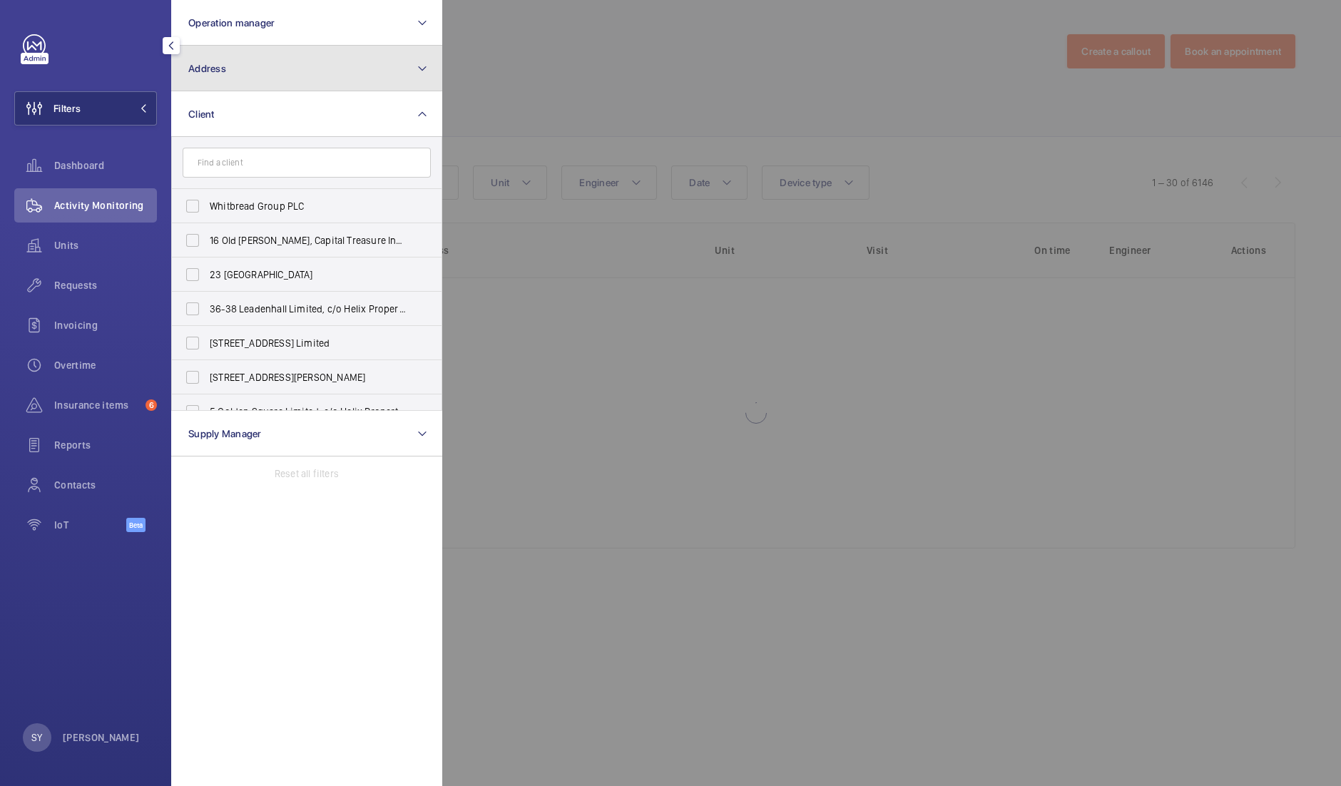
click at [243, 79] on button "Address" at bounding box center [306, 69] width 271 height 46
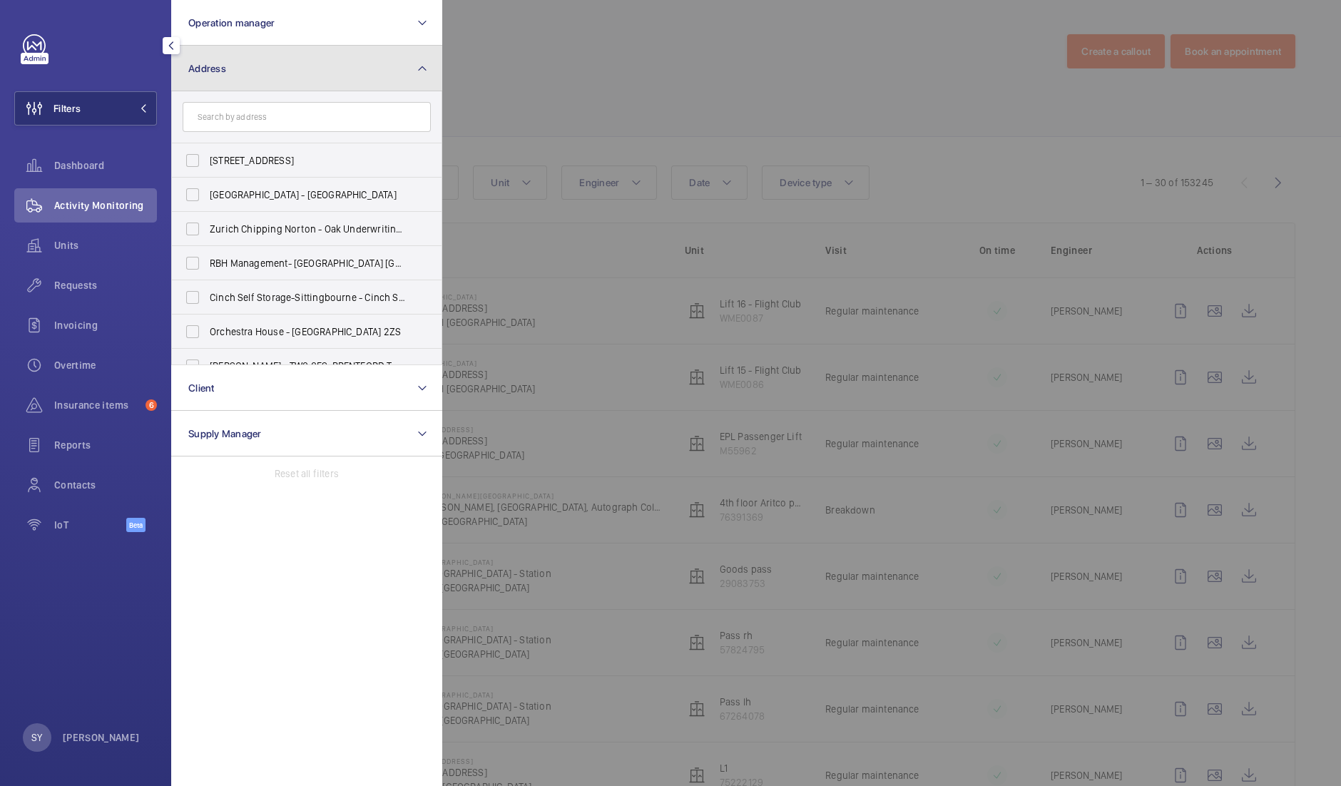
click at [248, 71] on button "Address" at bounding box center [306, 69] width 271 height 46
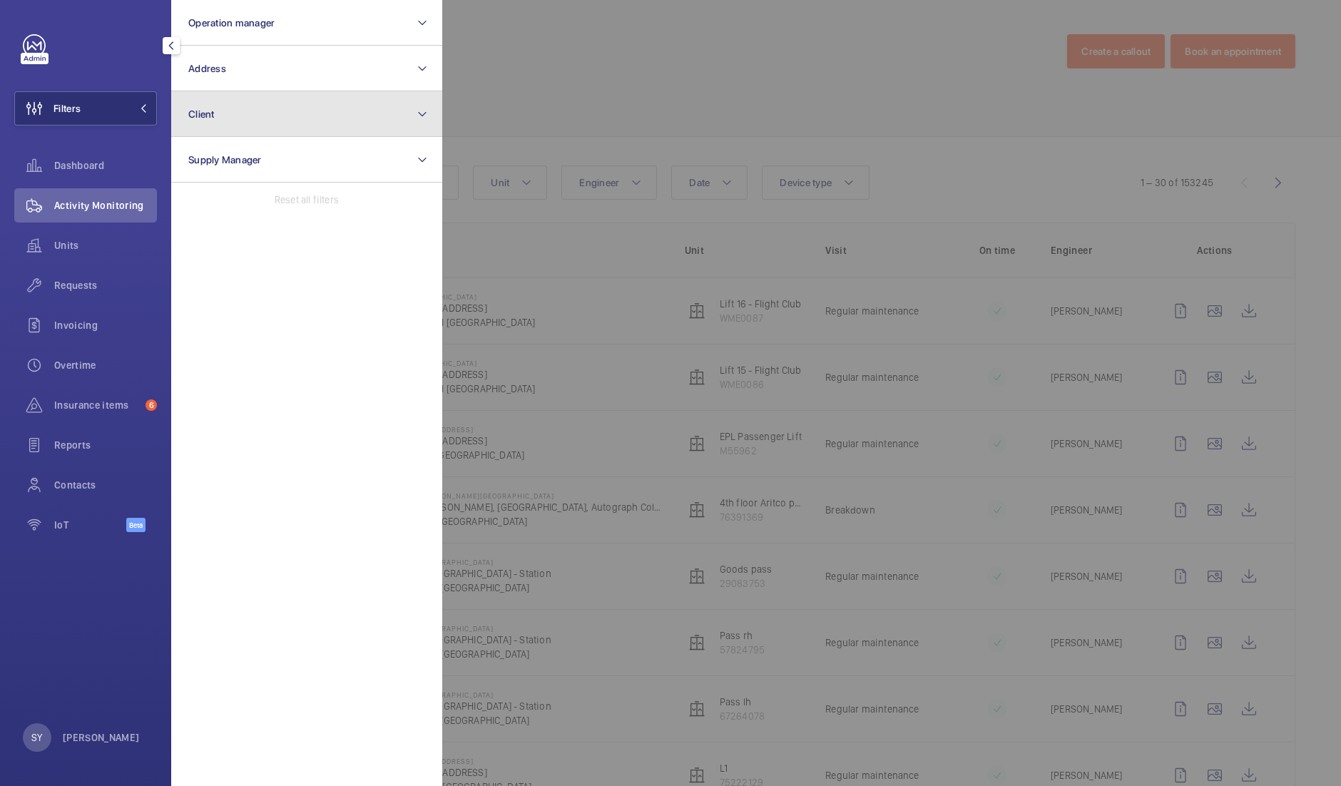
click at [254, 122] on button "Client" at bounding box center [306, 114] width 271 height 46
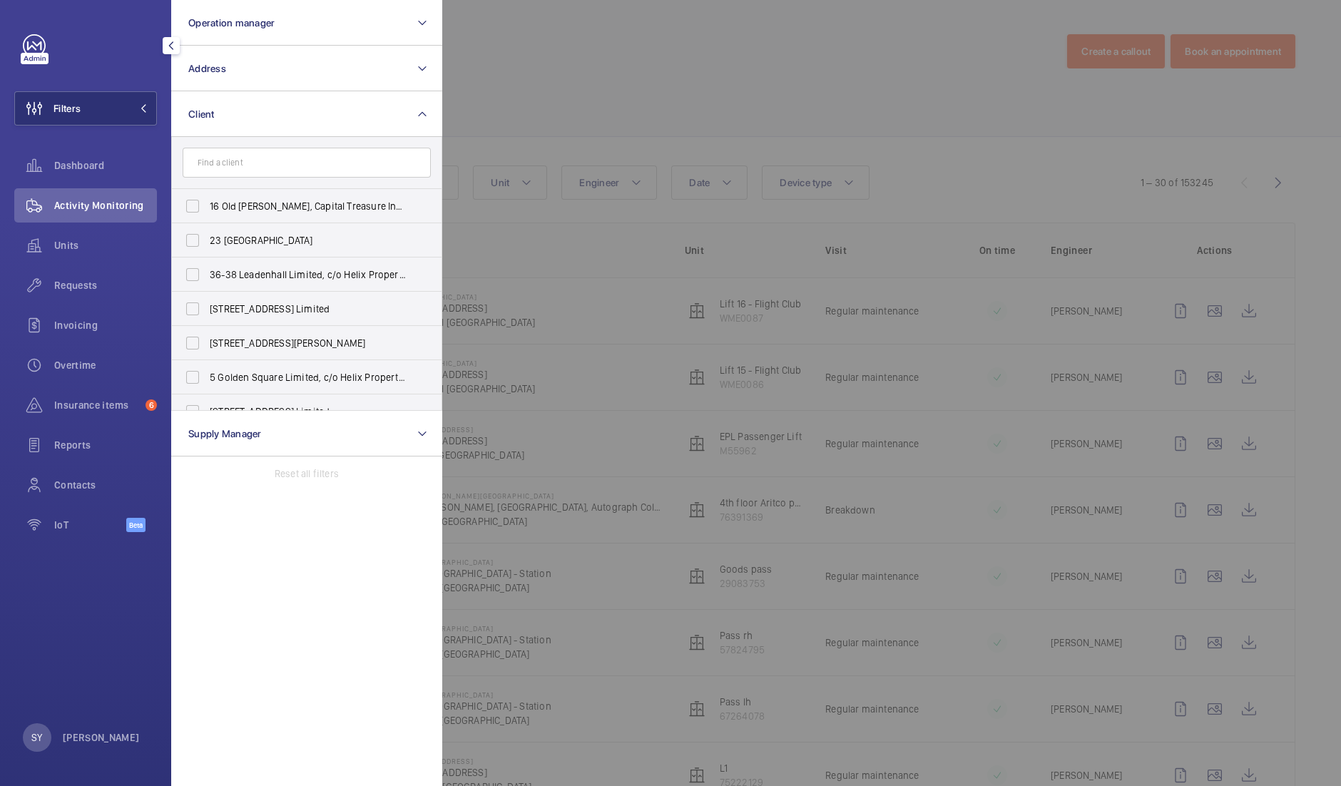
click at [268, 166] on input "text" at bounding box center [307, 163] width 248 height 30
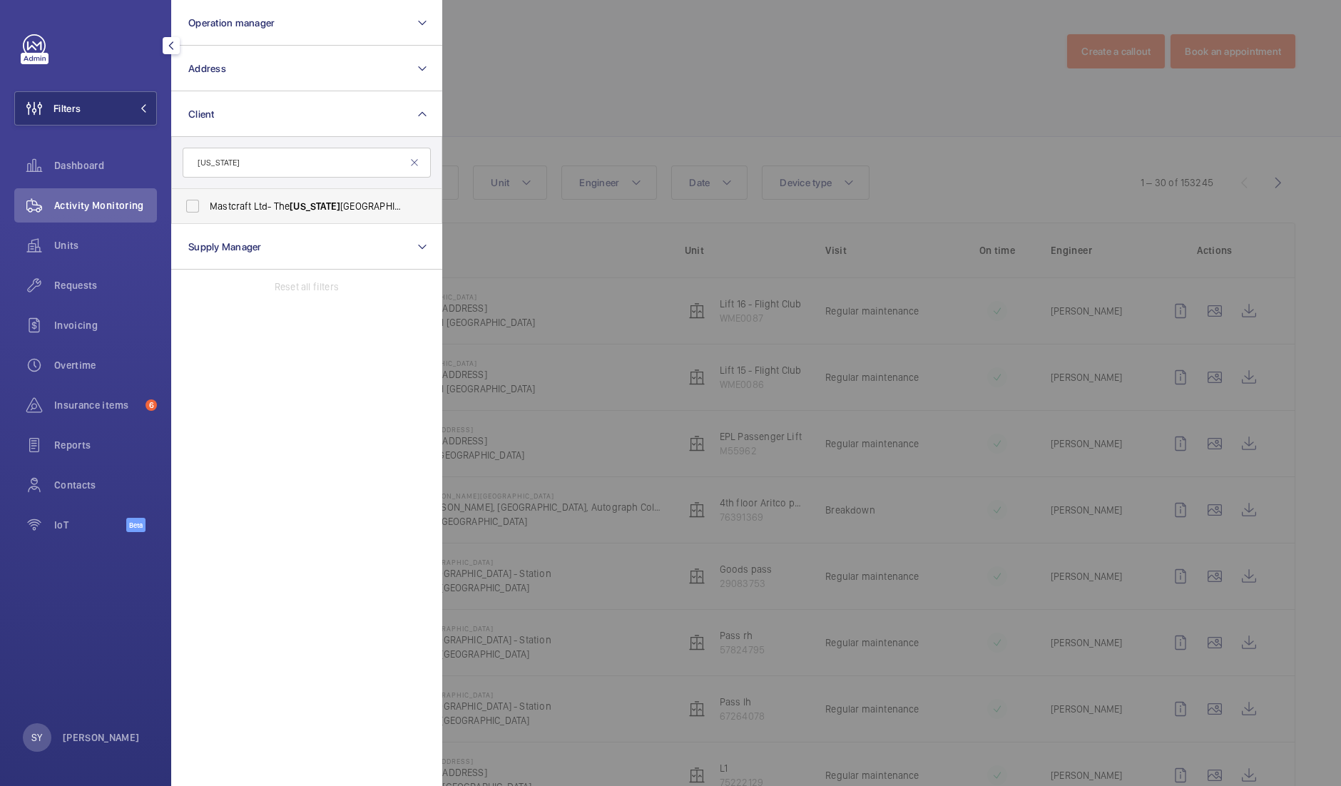
type input "washington"
click at [310, 206] on span "Washington" at bounding box center [315, 205] width 51 height 11
click at [207, 206] on input "Mastcraft Ltd- The Washington Hotel Mayfair" at bounding box center [192, 206] width 29 height 29
checkbox input "true"
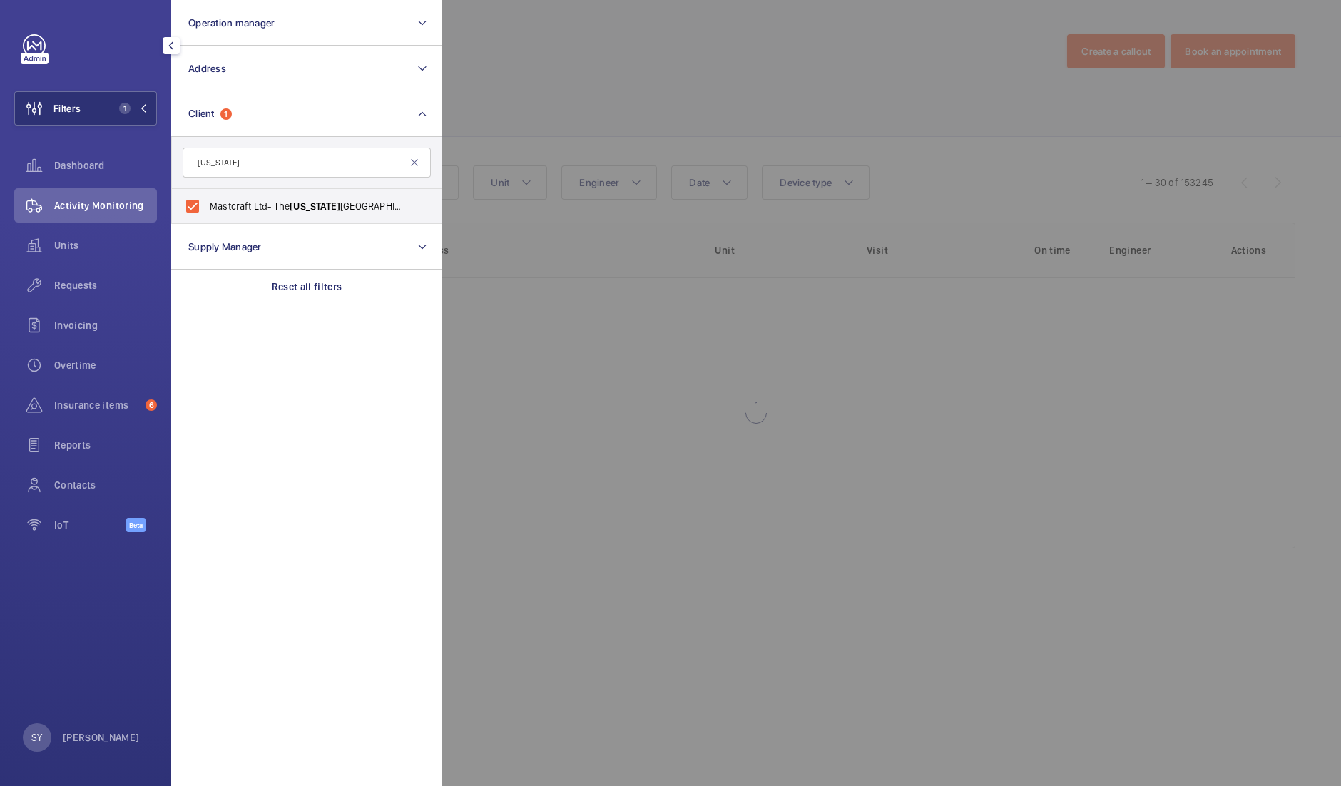
click at [548, 111] on div at bounding box center [1112, 393] width 1341 height 786
